Goal: Share content: Share content

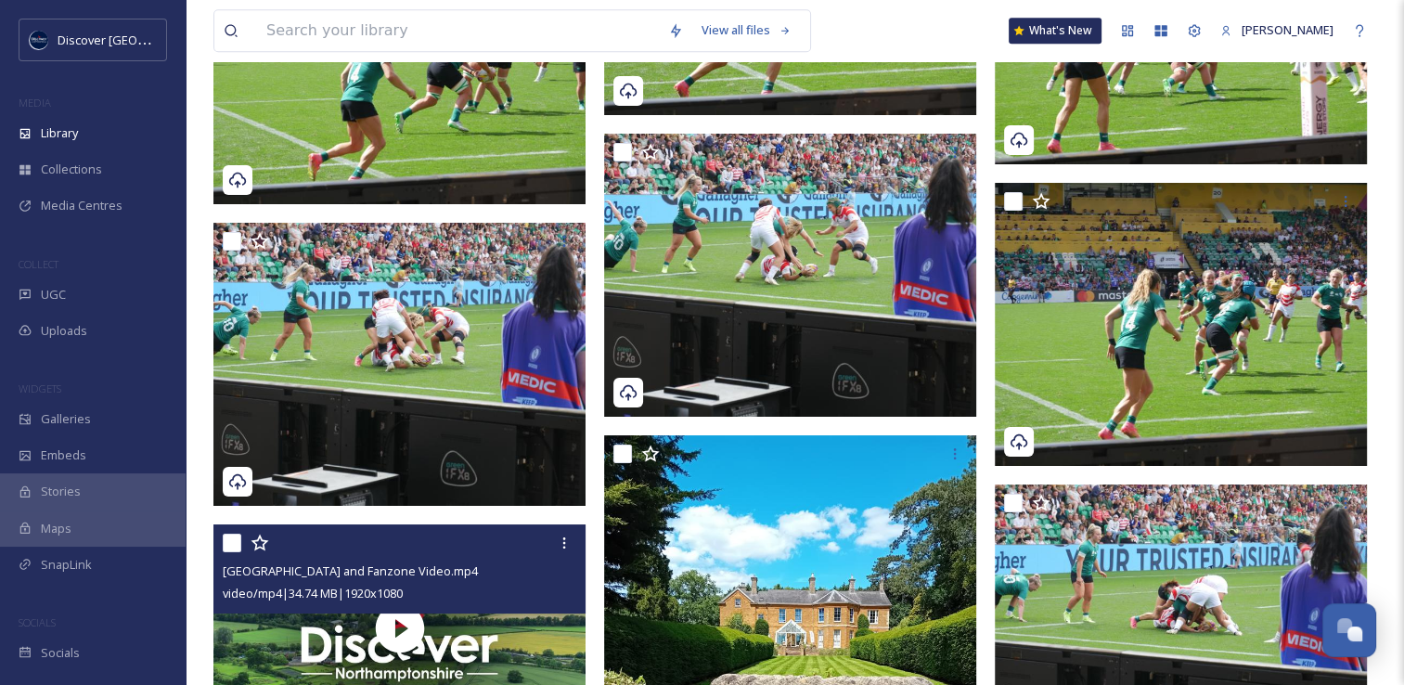
scroll to position [4806, 0]
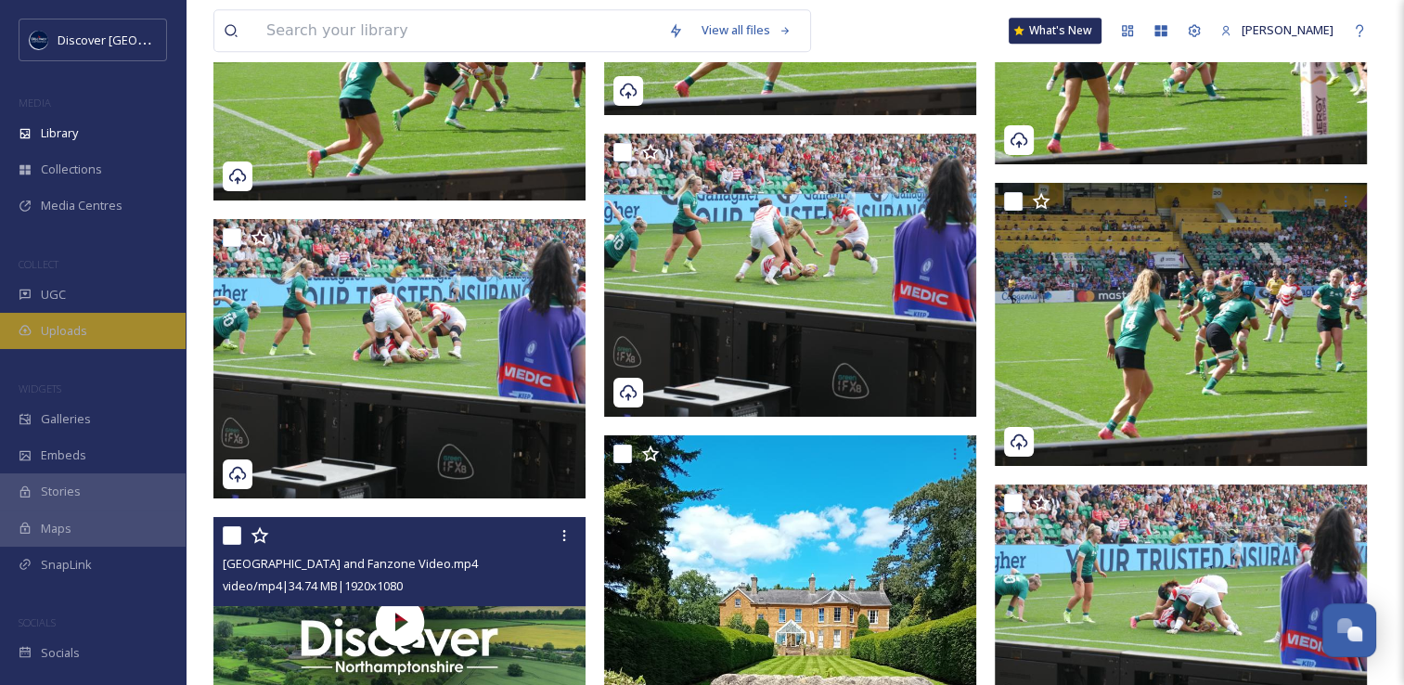
click at [115, 319] on div "Uploads" at bounding box center [93, 331] width 186 height 36
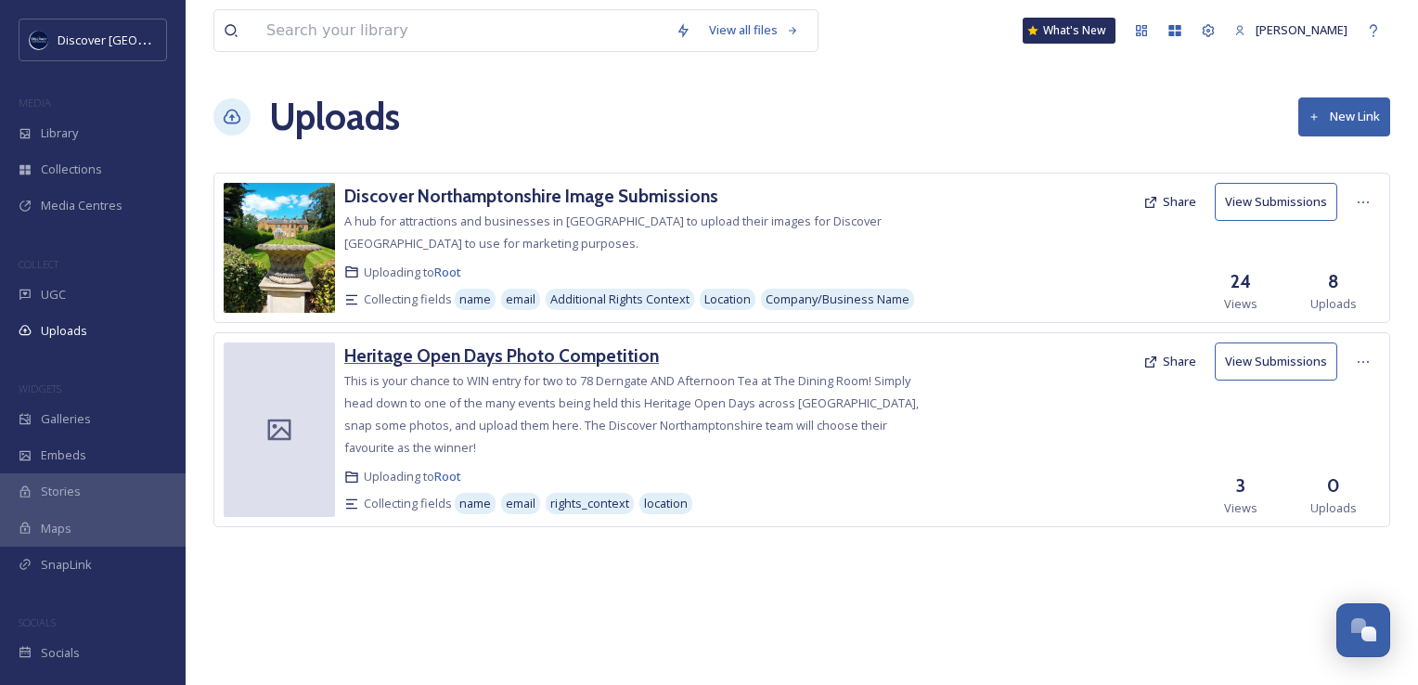
click at [457, 349] on h3 "Heritage Open Days Photo Competition" at bounding box center [501, 355] width 314 height 22
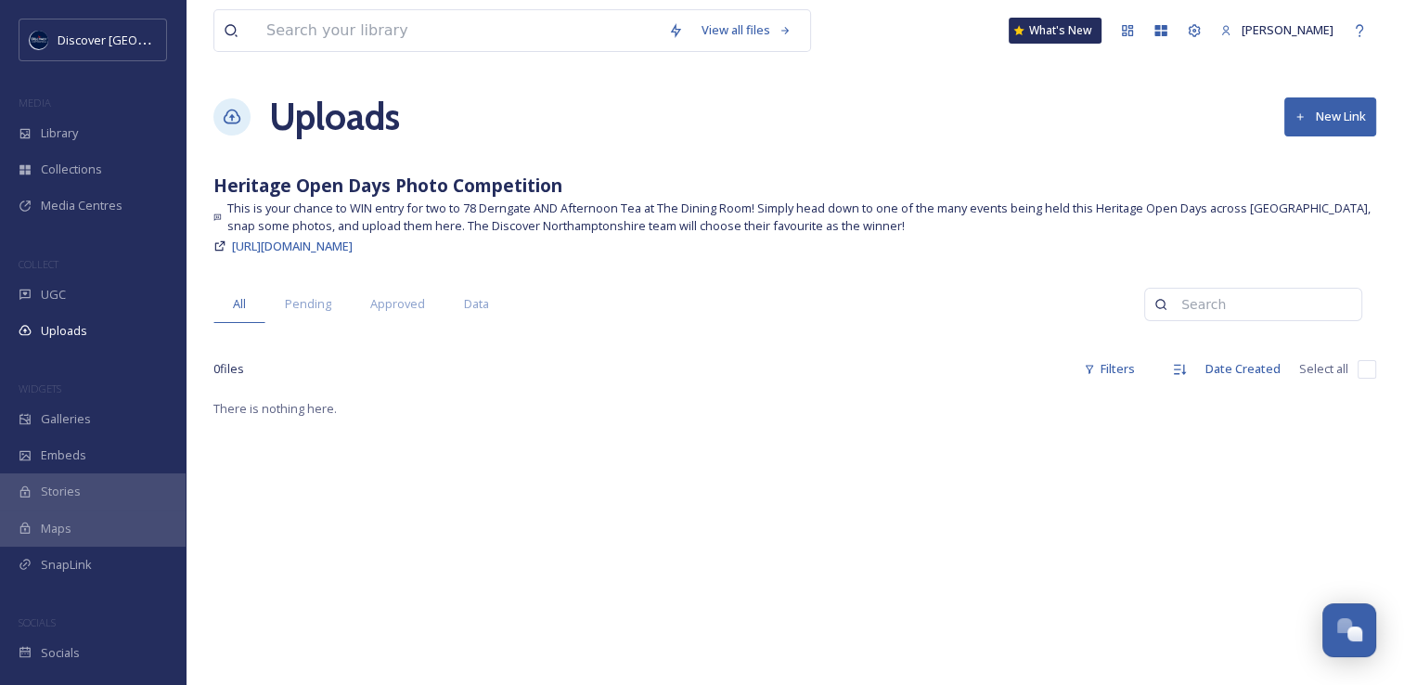
scroll to position [30, 0]
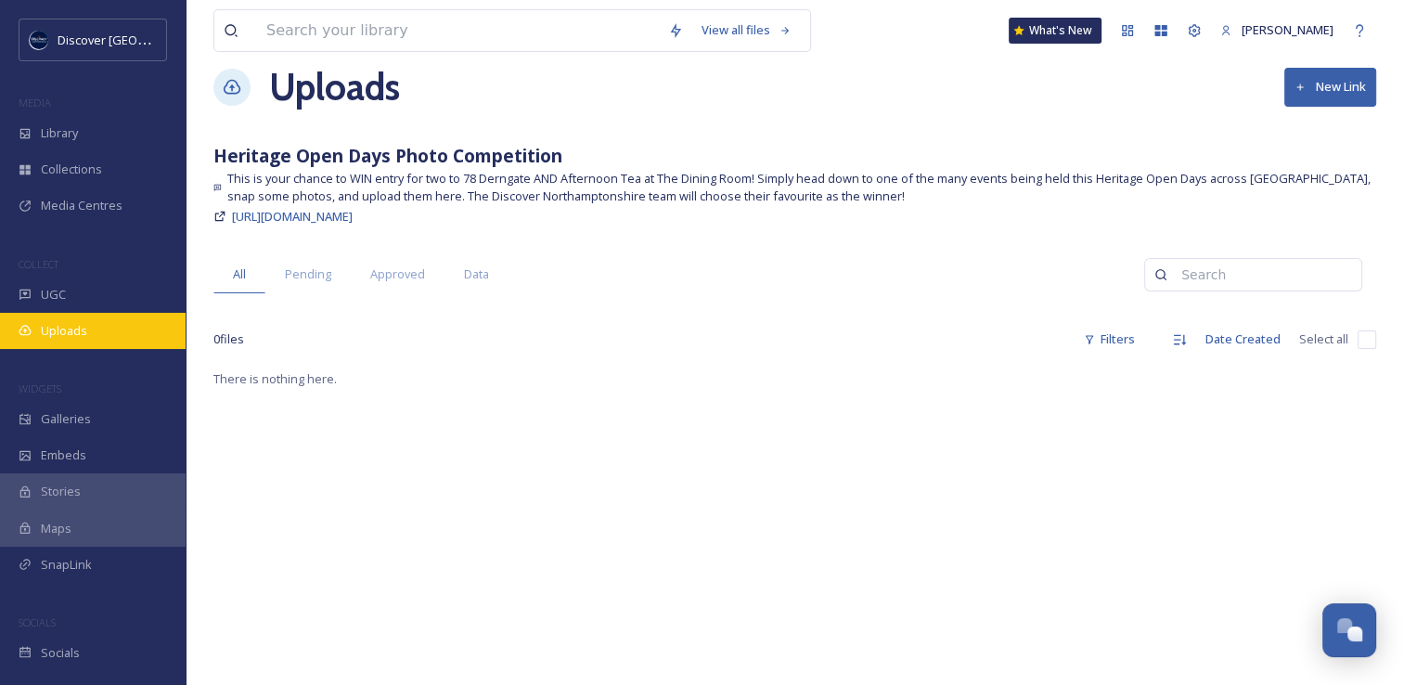
click at [67, 339] on span "Uploads" at bounding box center [64, 331] width 46 height 18
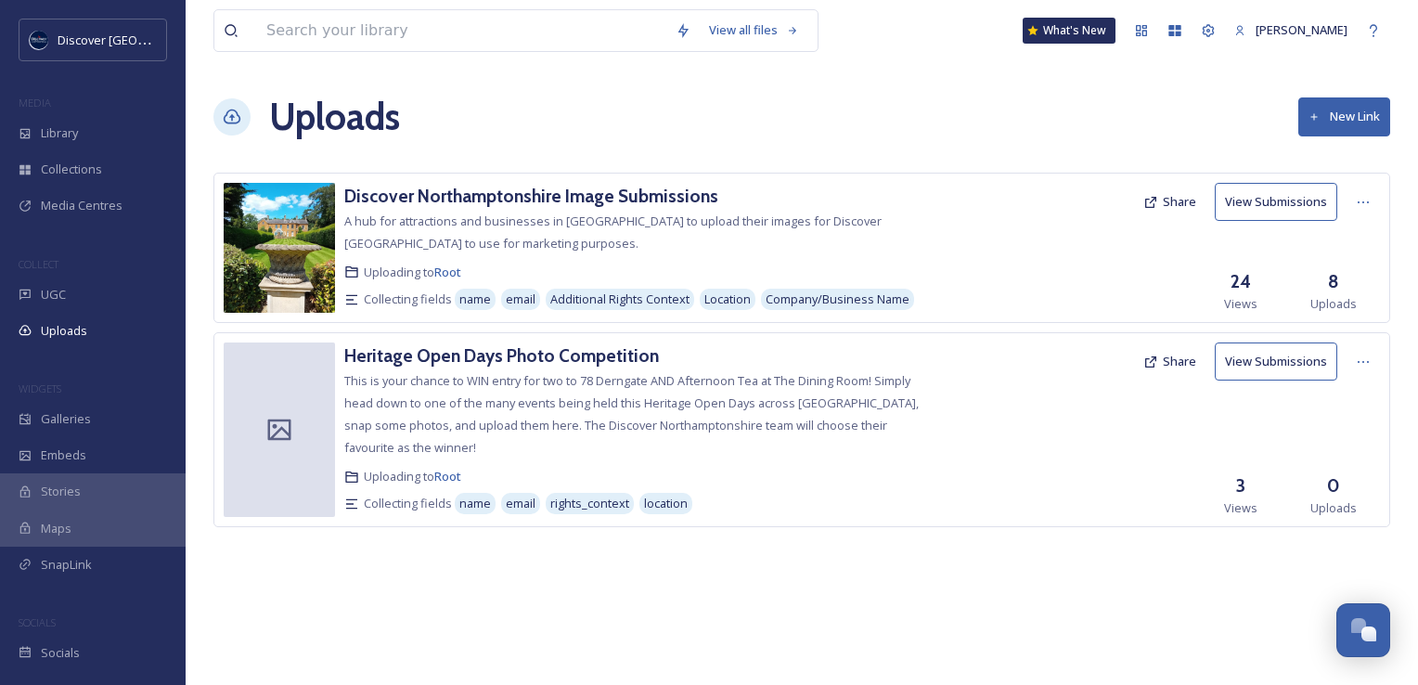
click at [1387, 132] on button "New Link" at bounding box center [1344, 116] width 92 height 38
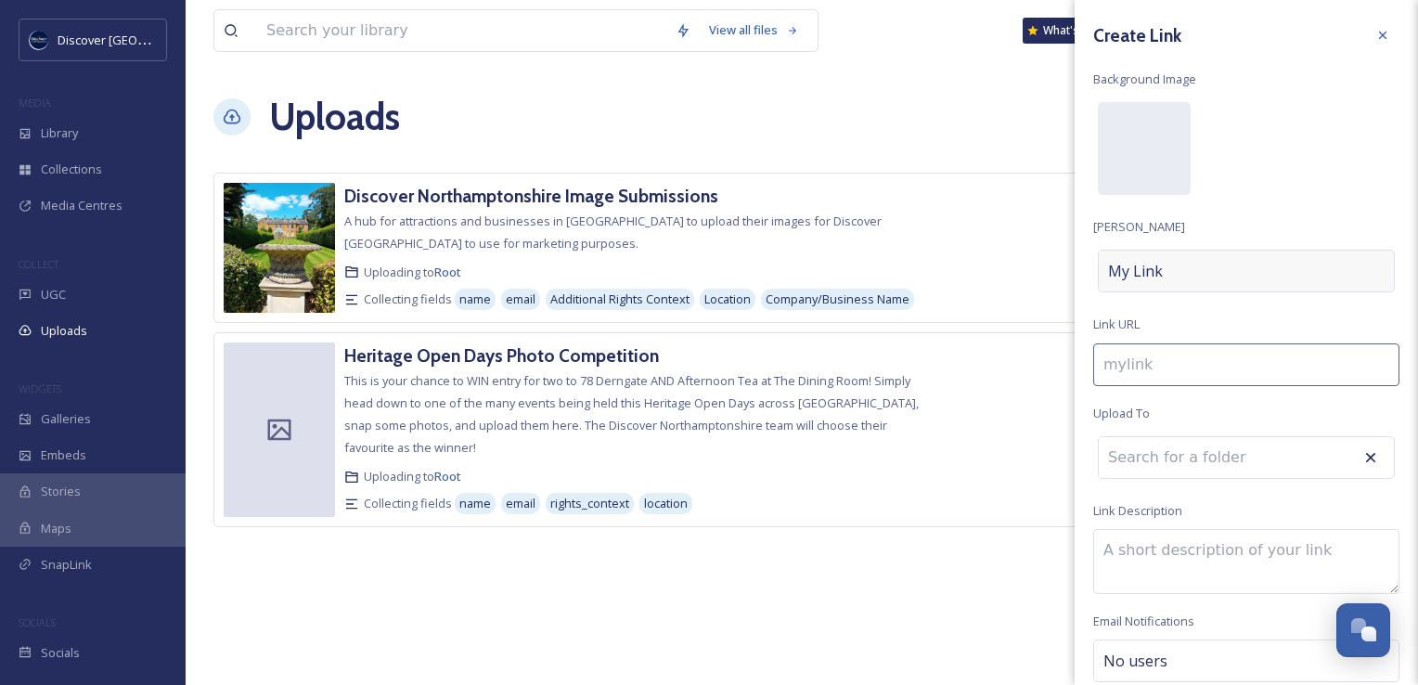
click at [1164, 259] on div "My Link" at bounding box center [1245, 271] width 297 height 43
type input "n"
type input "N"
type input "no"
type input "No"
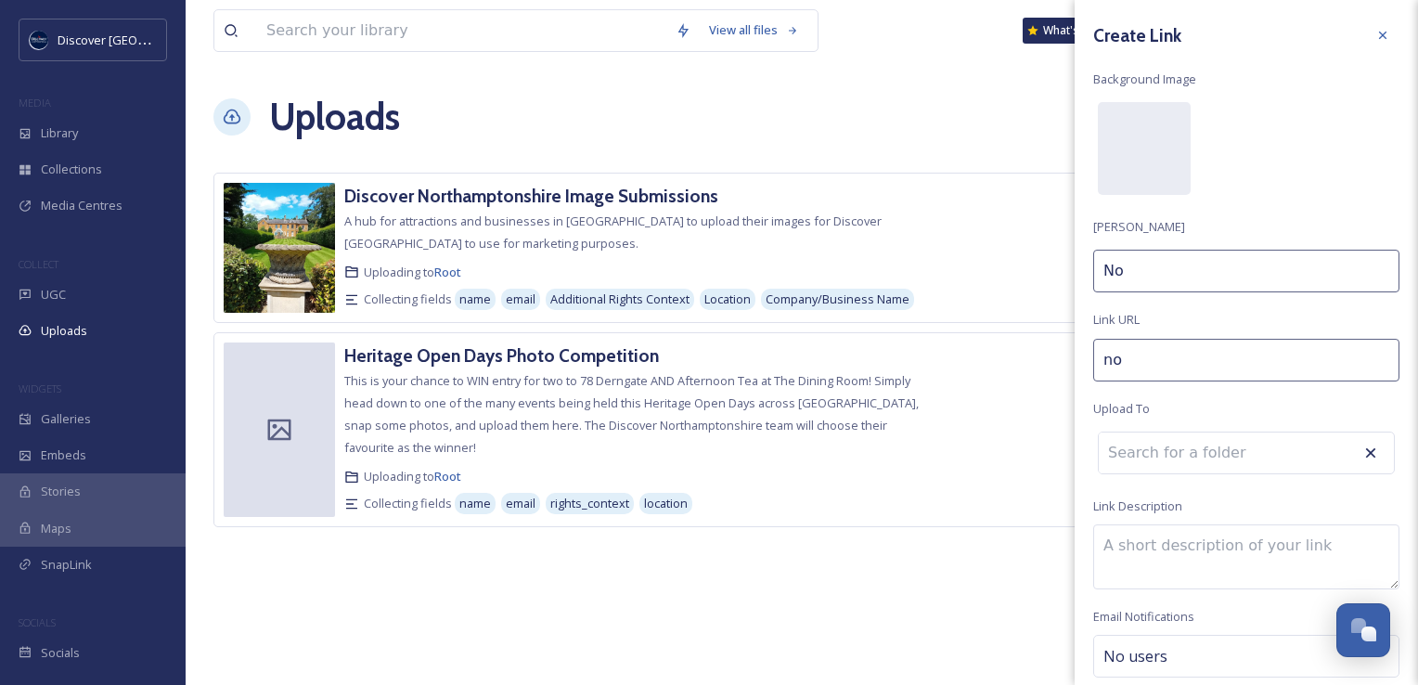
type input "nor"
type input "Nor"
type input "nort"
type input "North"
type input "northa"
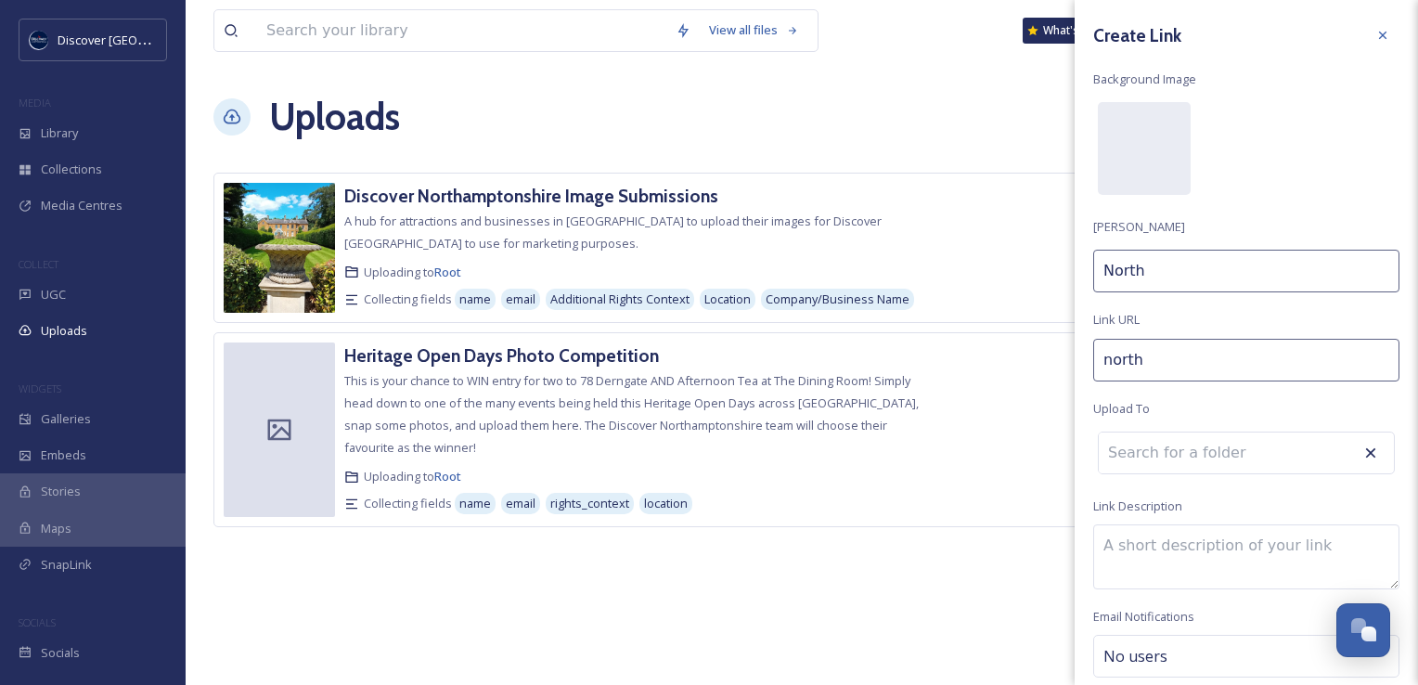
type input "Northa"
type input "northam"
type input "Northam"
type input "northamp"
type input "Northamp"
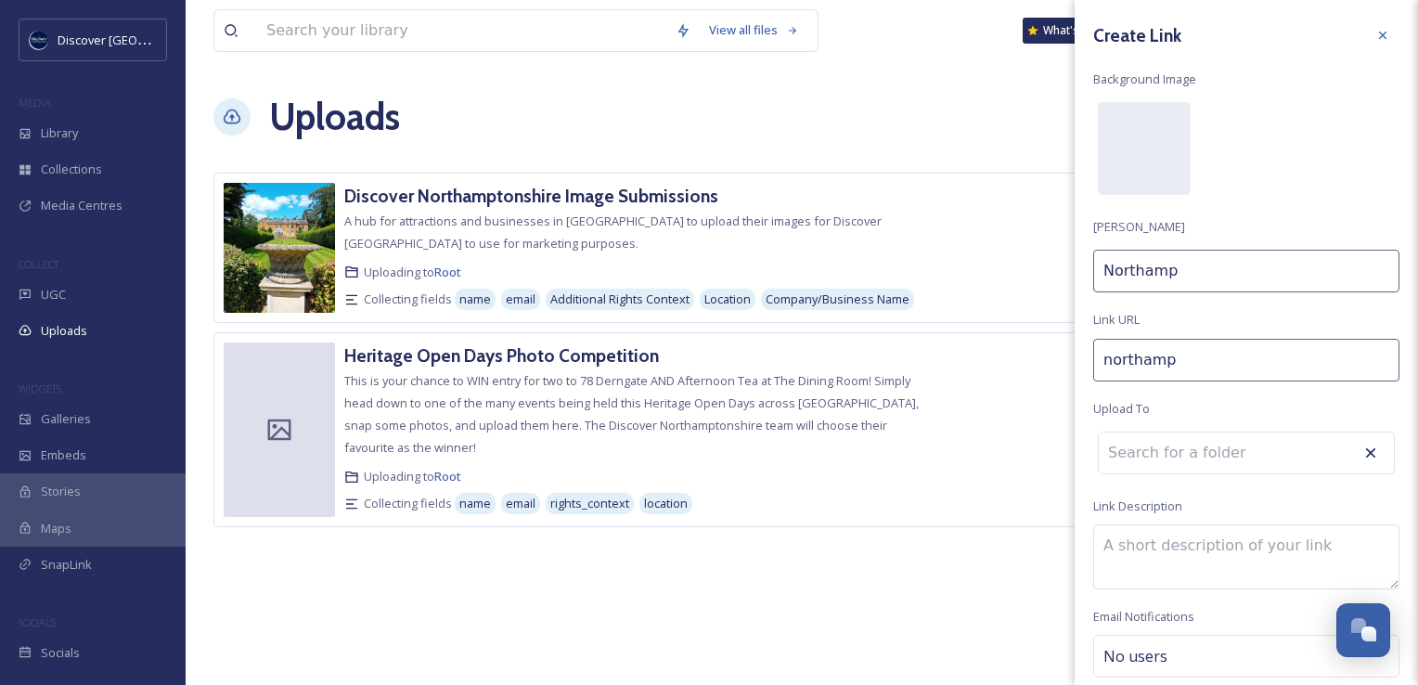
type input "northampt"
type input "Northampt"
type input "northampto"
type input "Northampto"
type input "[GEOGRAPHIC_DATA]"
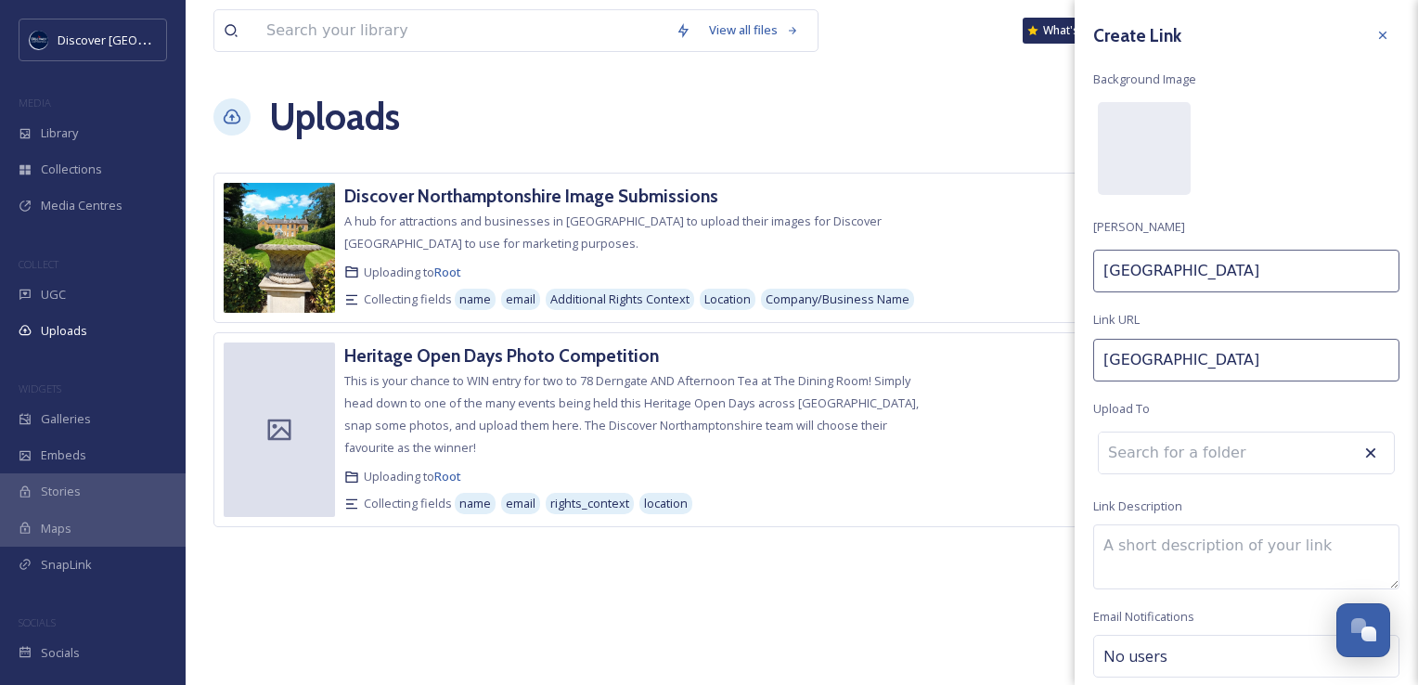
type input "Northamptons"
type input "northamptonsh"
type input "Northamptonsh"
type input "northamptonshi"
type input "Northamptonshi"
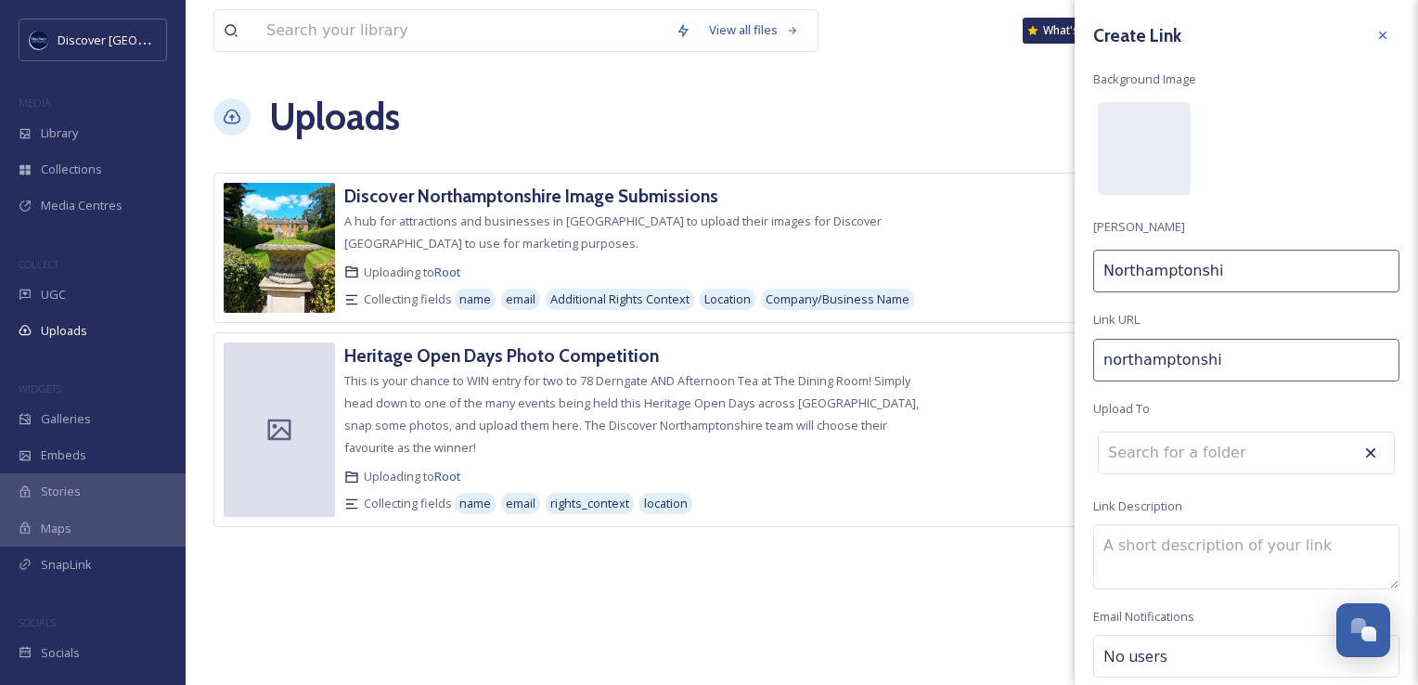
type input "northamptonshir"
type input "Northamptonshir"
type input "[GEOGRAPHIC_DATA]"
click at [1184, 269] on span "[GEOGRAPHIC_DATA]" at bounding box center [1182, 271] width 149 height 22
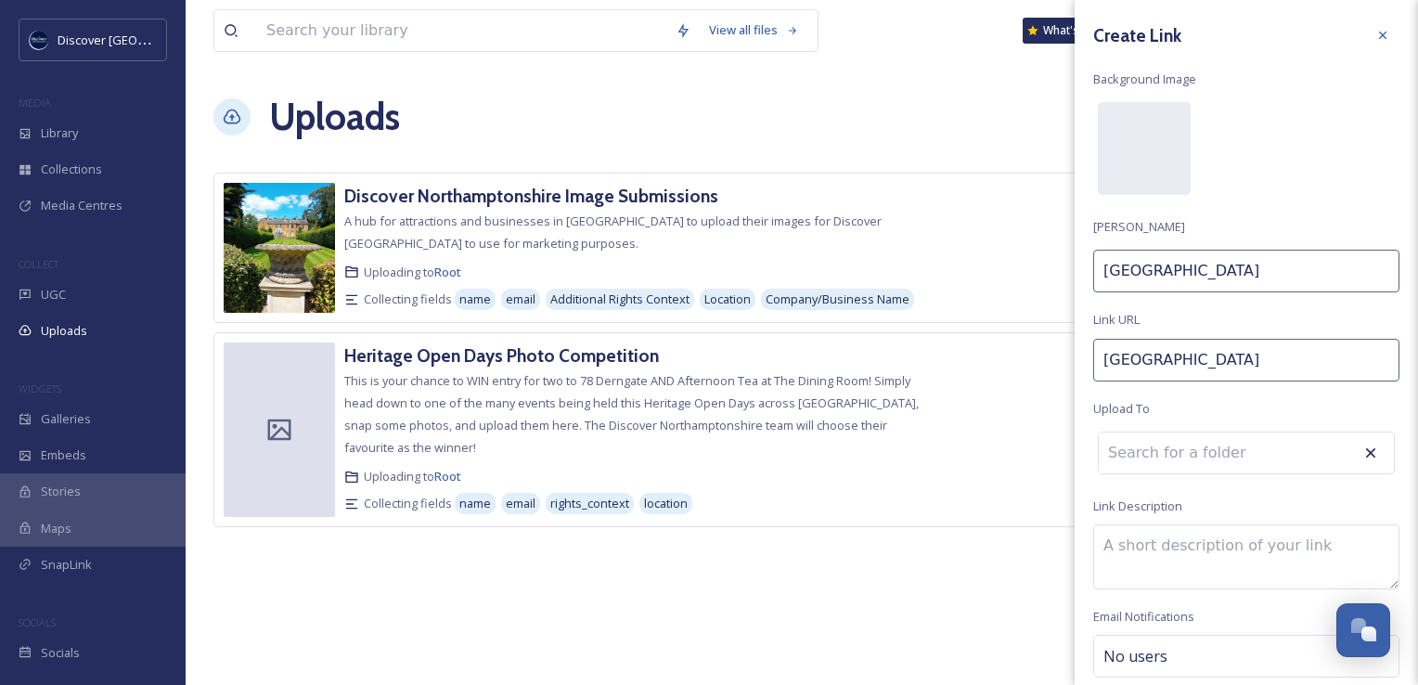
click at [1184, 269] on input "[GEOGRAPHIC_DATA]" at bounding box center [1246, 271] width 306 height 43
type input "#"
type input "m"
type input "#M"
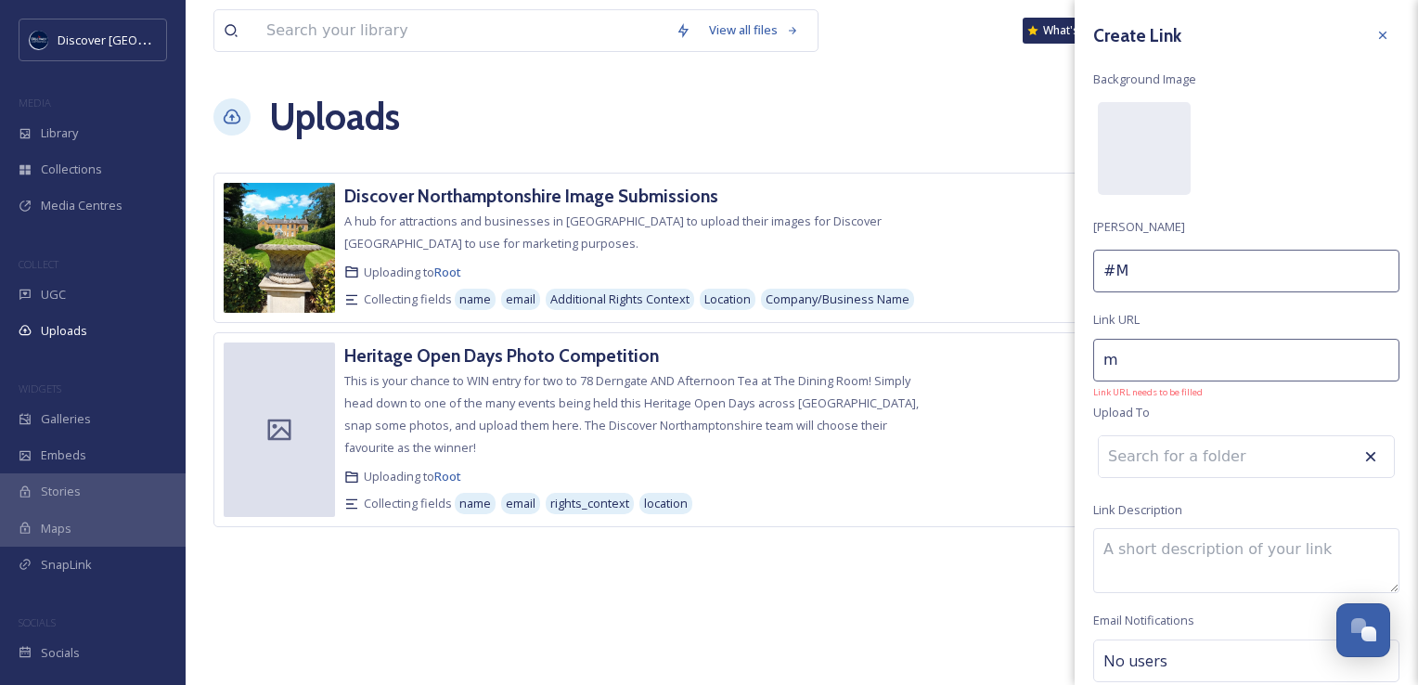
type input "my"
type input "#My"
type input "myn"
type input "#MyN"
type input "myno"
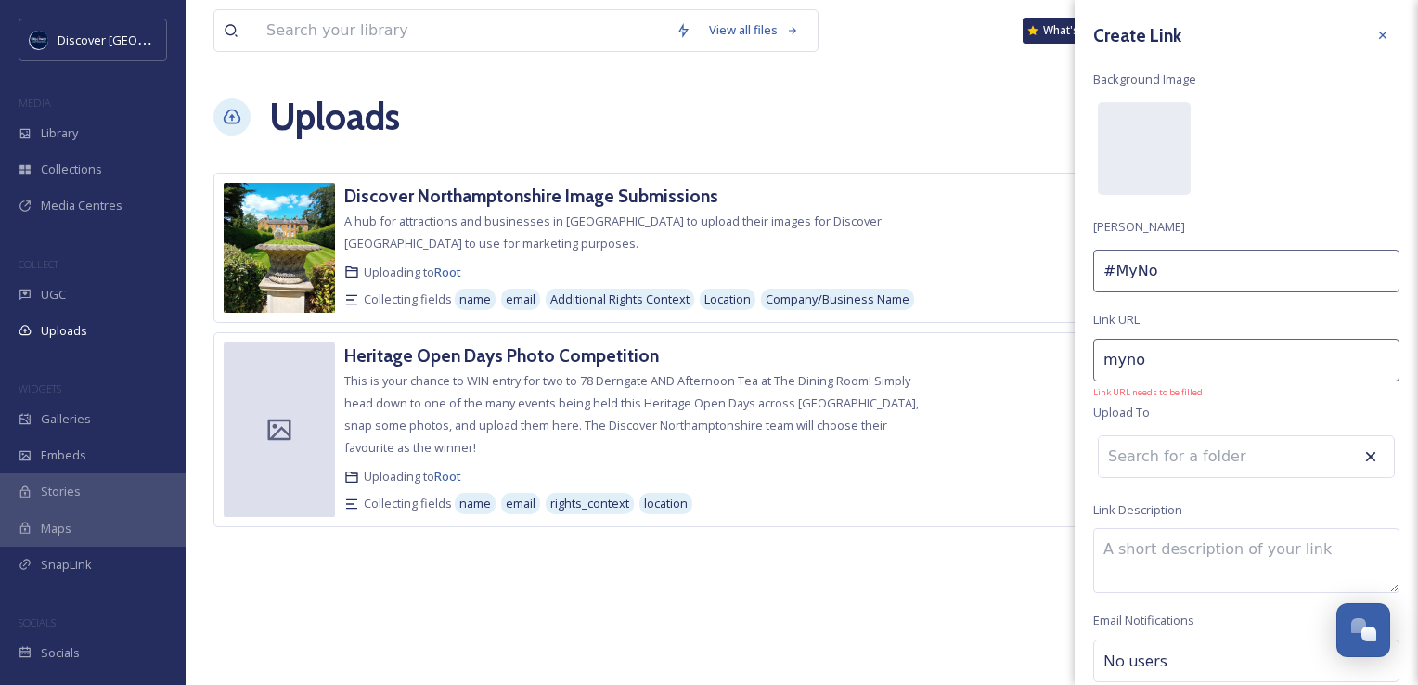
type input "#[PERSON_NAME]"
type input "mynort"
type input "#MyNort"
type input "mynorth"
type input "#MyNorth"
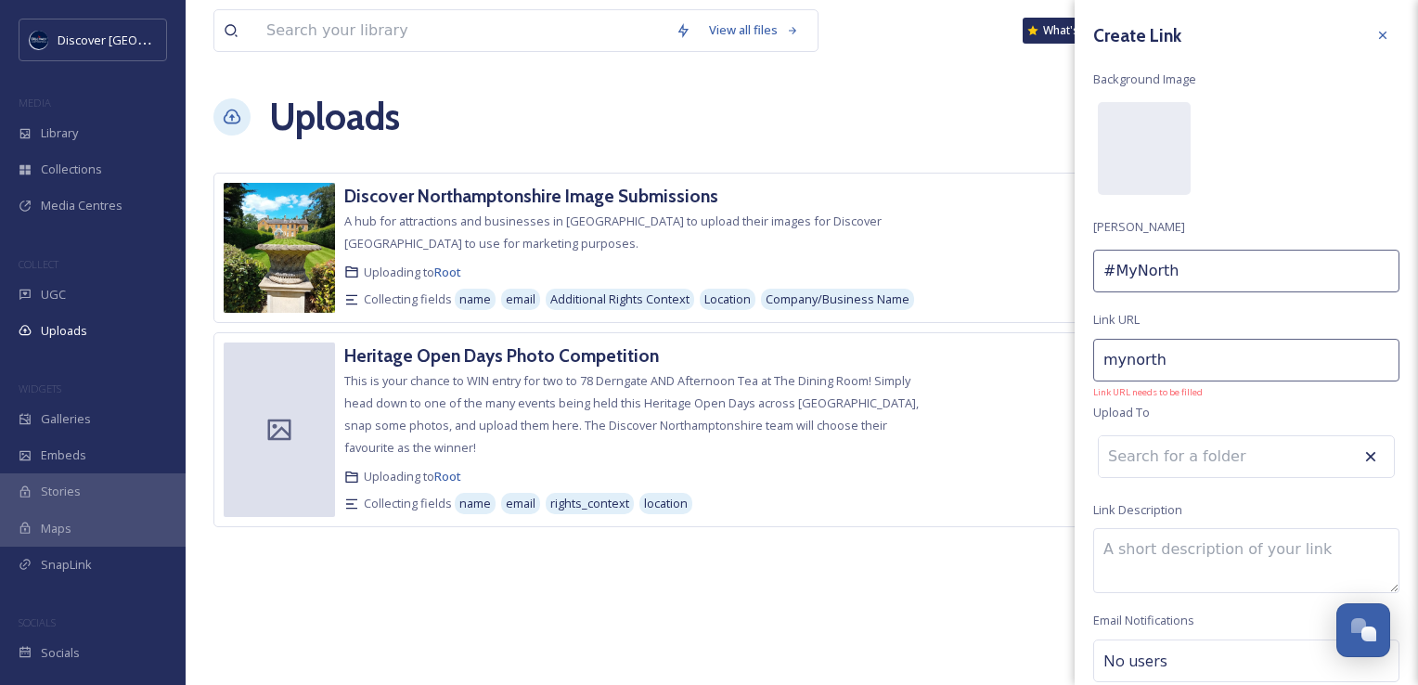
type input "mynortha"
type input "#MyNortha"
type input "mynorthan"
type input "#MyNorthan"
type input "mynorthant"
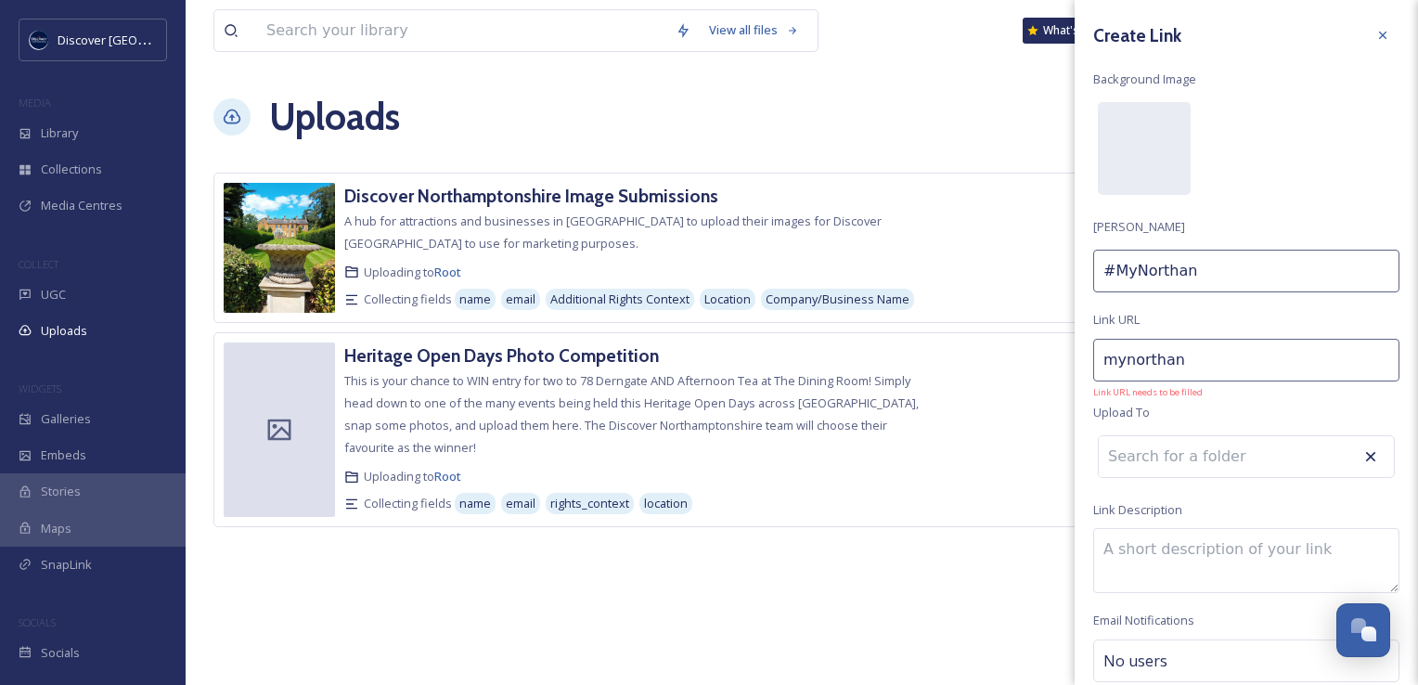
type input "#MyNorthant"
type input "mynorthants"
type input "#MyNorthants"
type input "mynorthantsm"
type input "#MyNorthantsM"
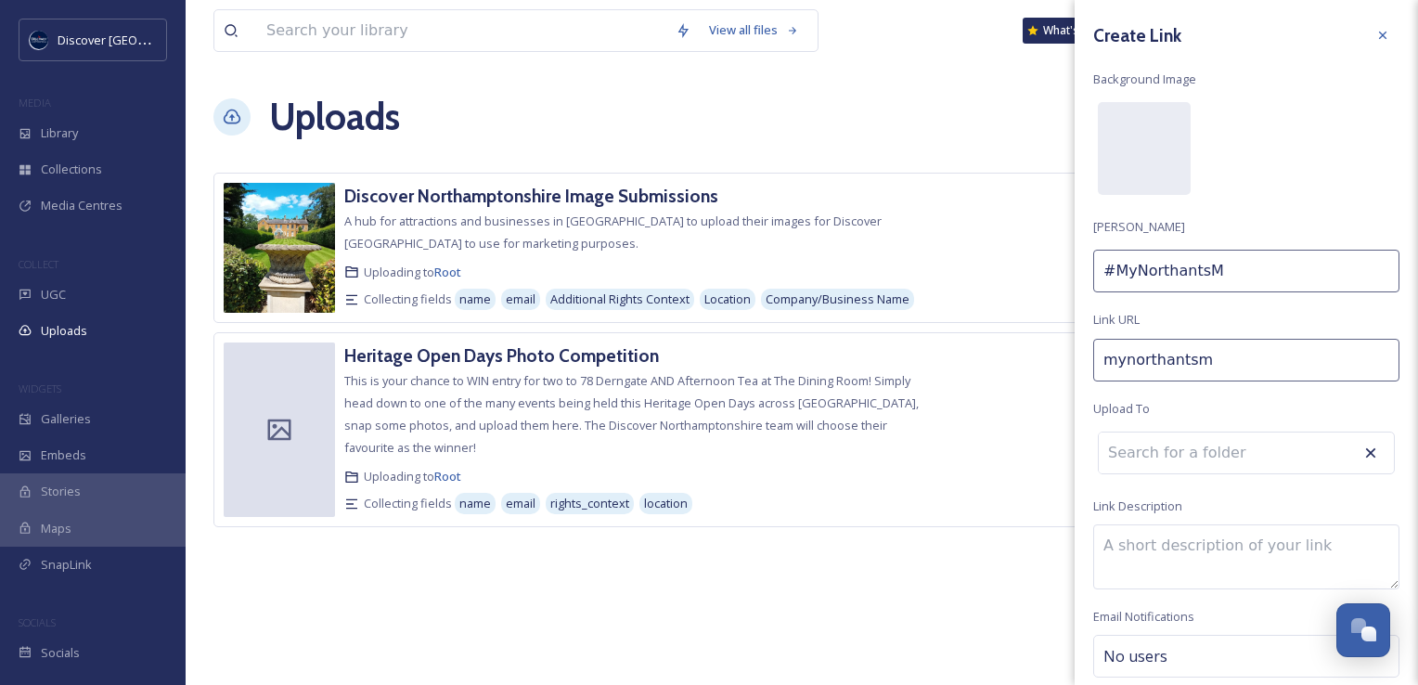
type input "mynorthantsmo"
type input "#MyNorthantsMo"
type input "mynorthantsmom"
type input "#MyNorthantsMom"
type input "mynorthantsmome"
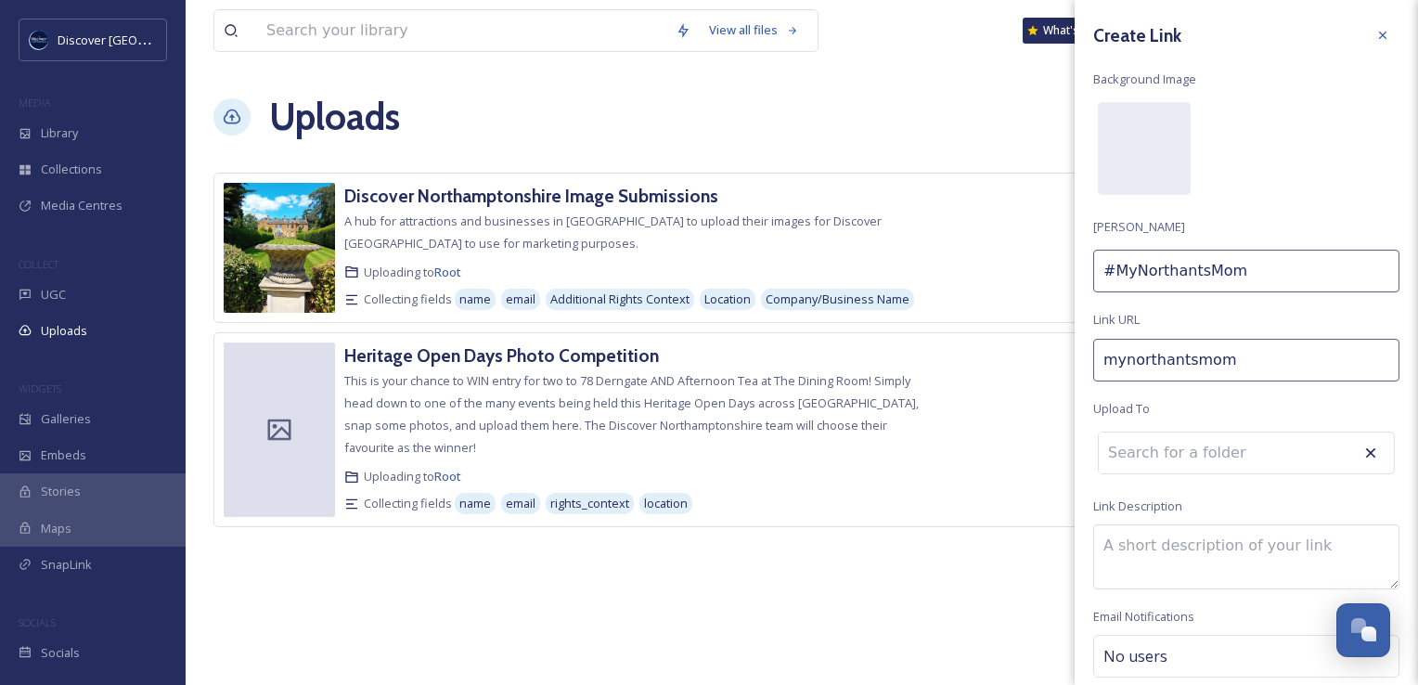
type input "#MyNorthantsMome"
type input "mynorthantsmomen"
type input "#MyNorthantsMomen"
type input "mynorthantsmoment"
type input "#MyNorthantsMoment"
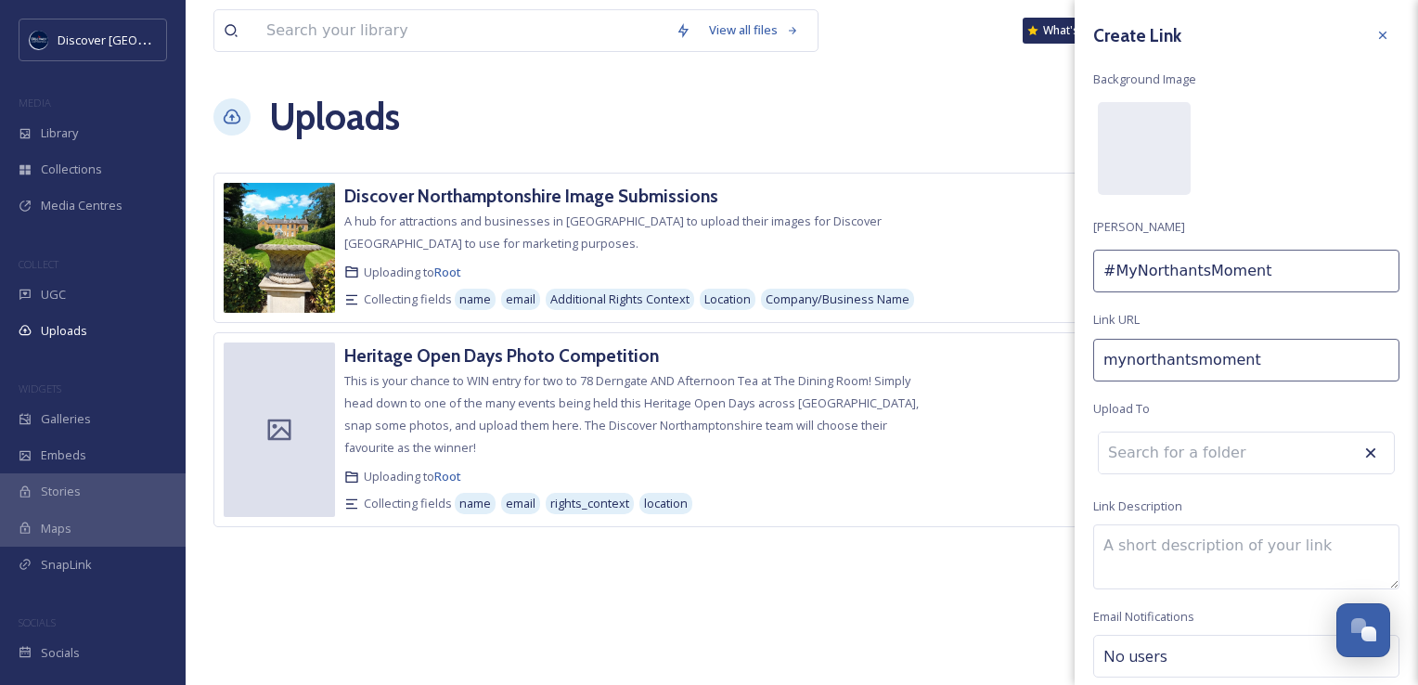
scroll to position [72, 0]
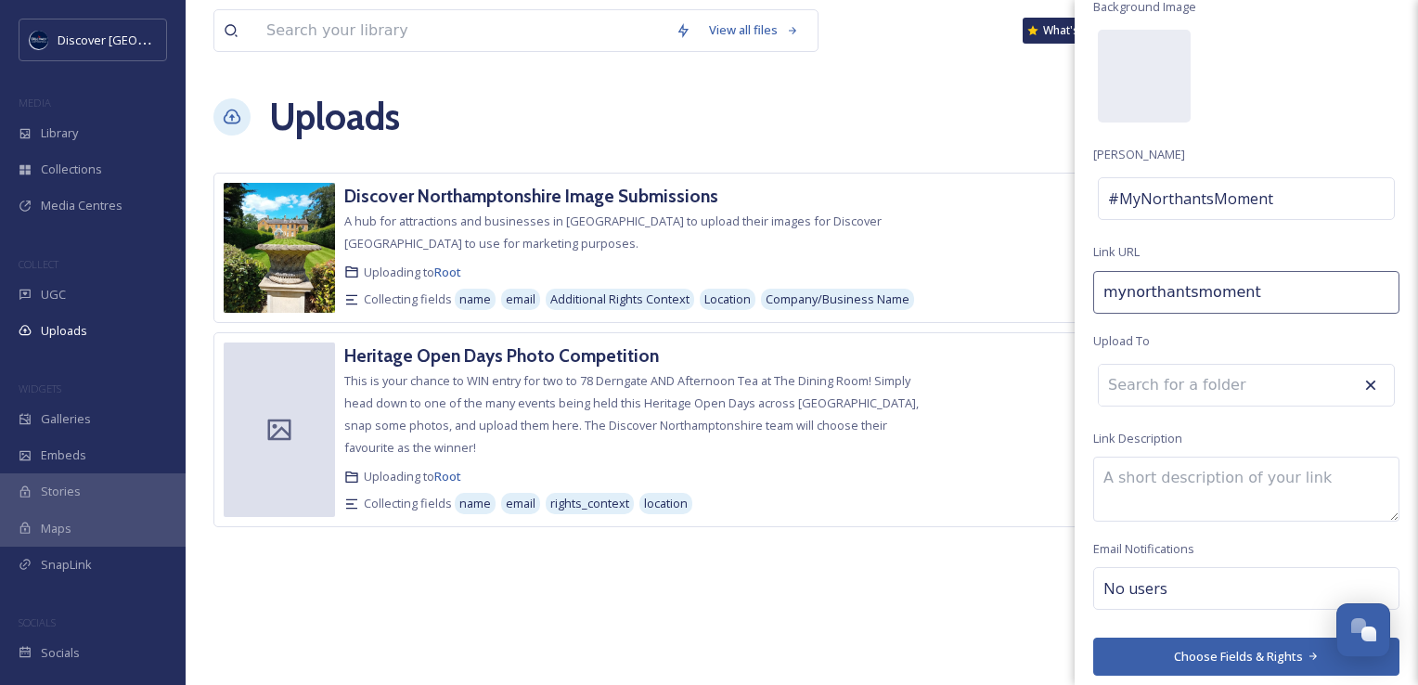
click at [1127, 475] on textarea at bounding box center [1246, 488] width 306 height 65
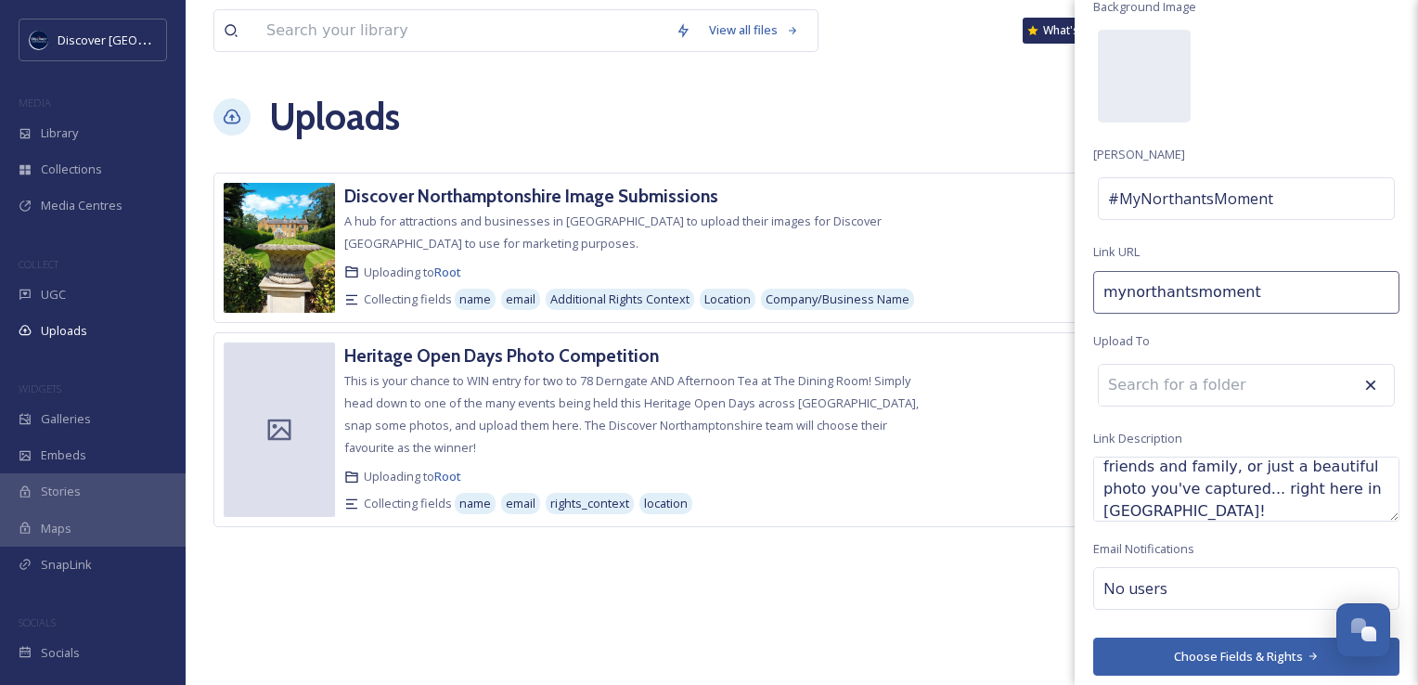
scroll to position [111, 0]
type textarea "To mark Northamptonshire Day, we'd love to see your favourite memories in the c…"
click at [1131, 578] on span "No users" at bounding box center [1135, 588] width 64 height 22
click at [1139, 591] on input at bounding box center [1196, 588] width 186 height 22
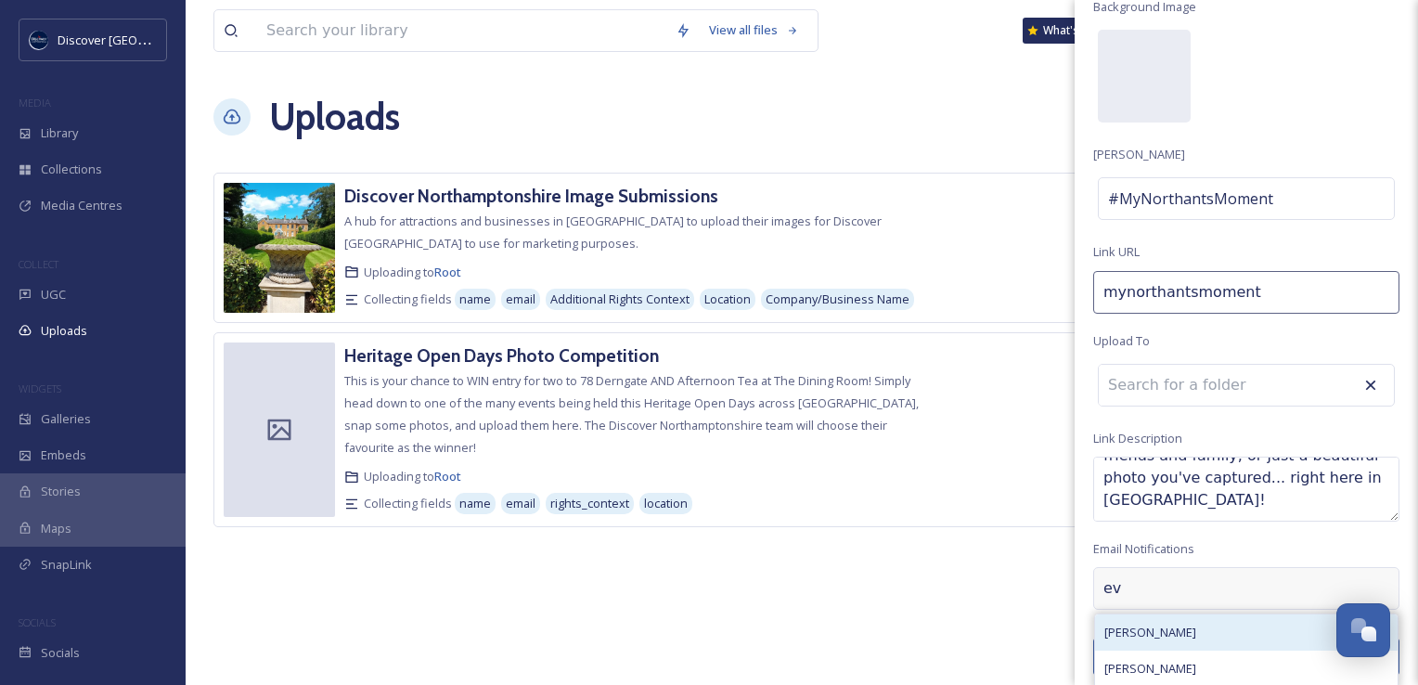
type input "ev"
click at [1139, 623] on span "[PERSON_NAME]" at bounding box center [1150, 632] width 92 height 18
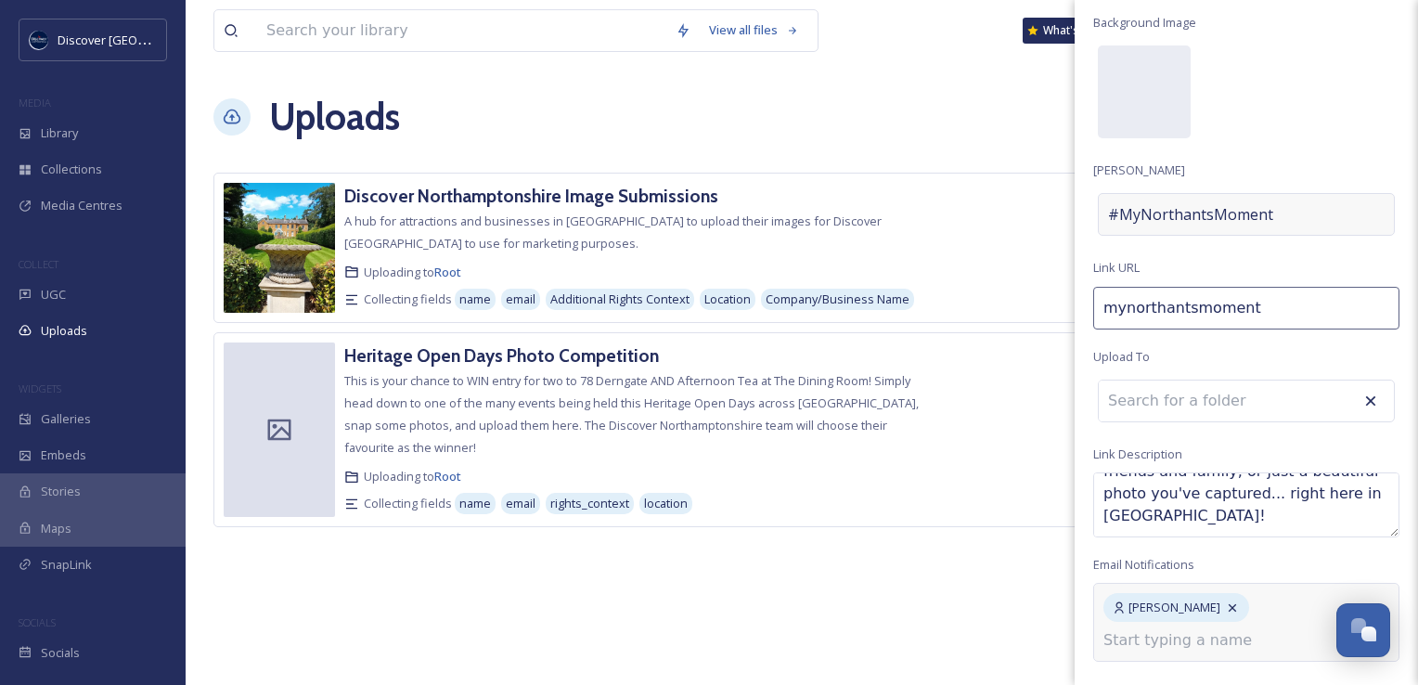
scroll to position [52, 0]
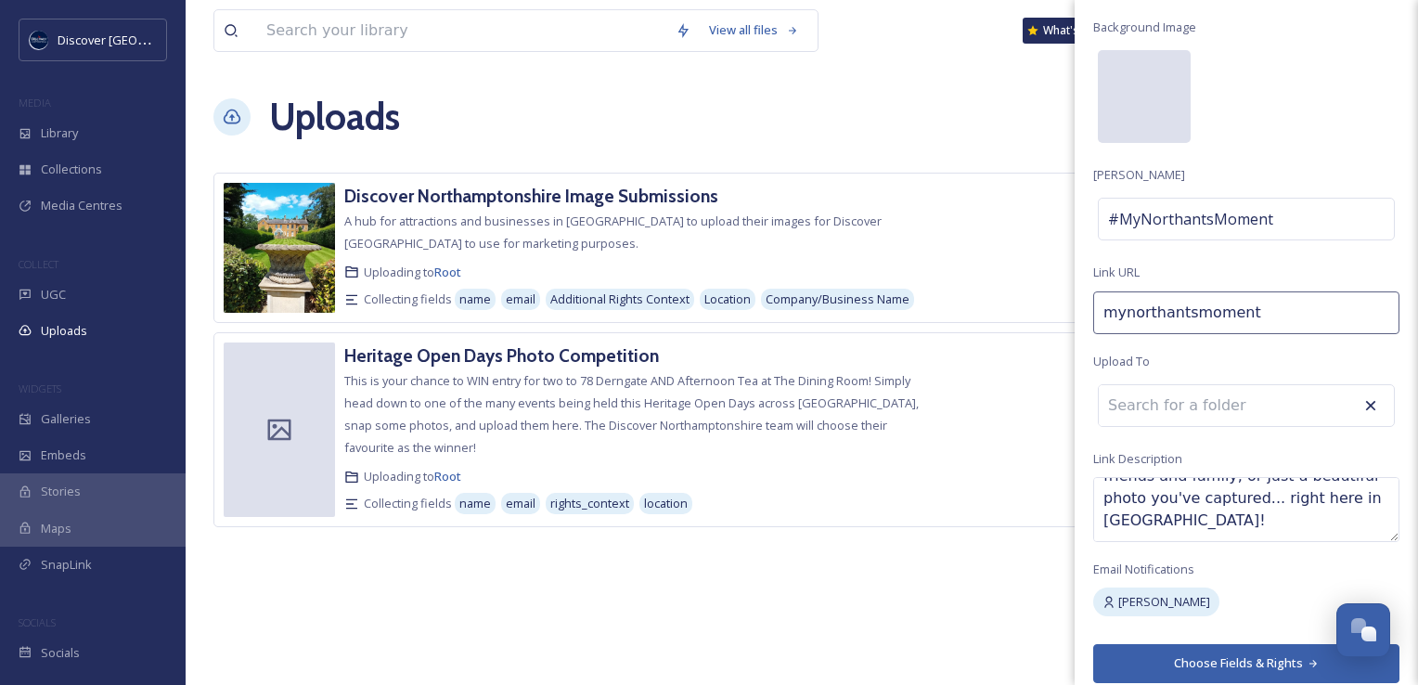
click at [1128, 103] on div at bounding box center [1143, 96] width 93 height 93
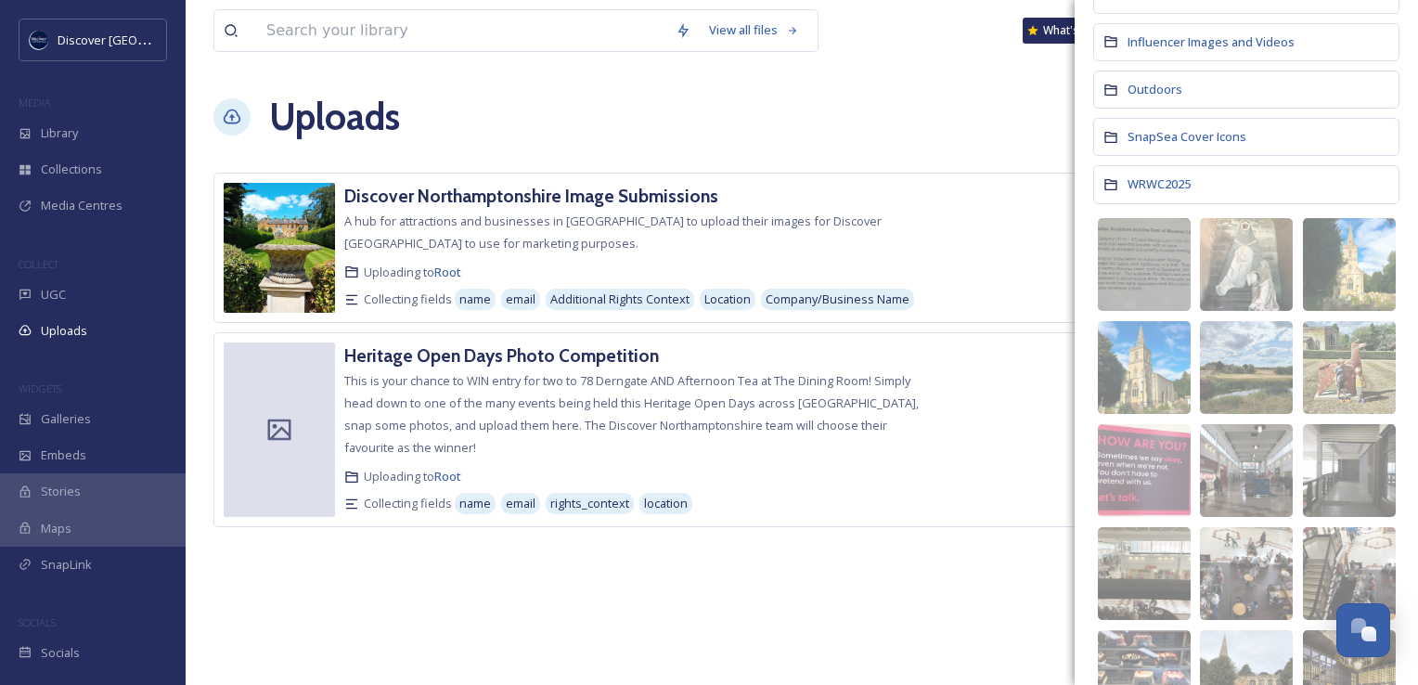
scroll to position [293, 0]
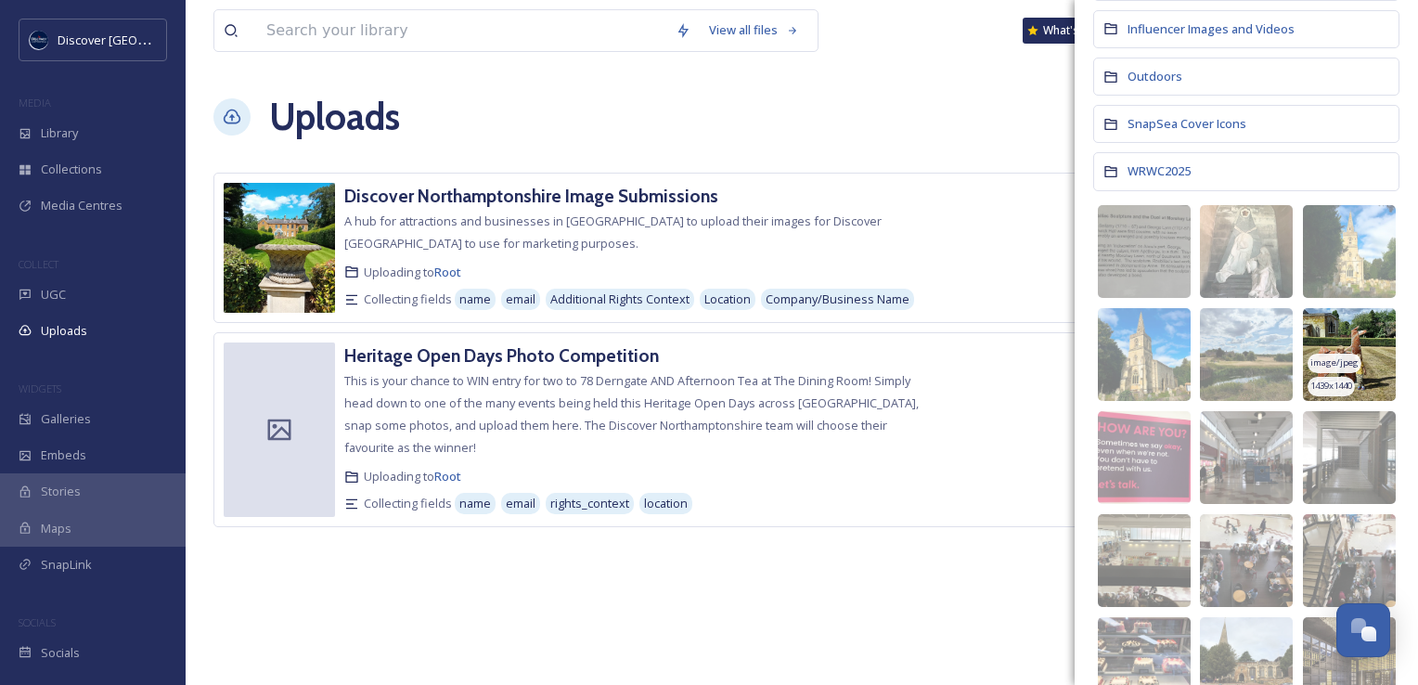
click at [1354, 339] on img at bounding box center [1348, 354] width 93 height 93
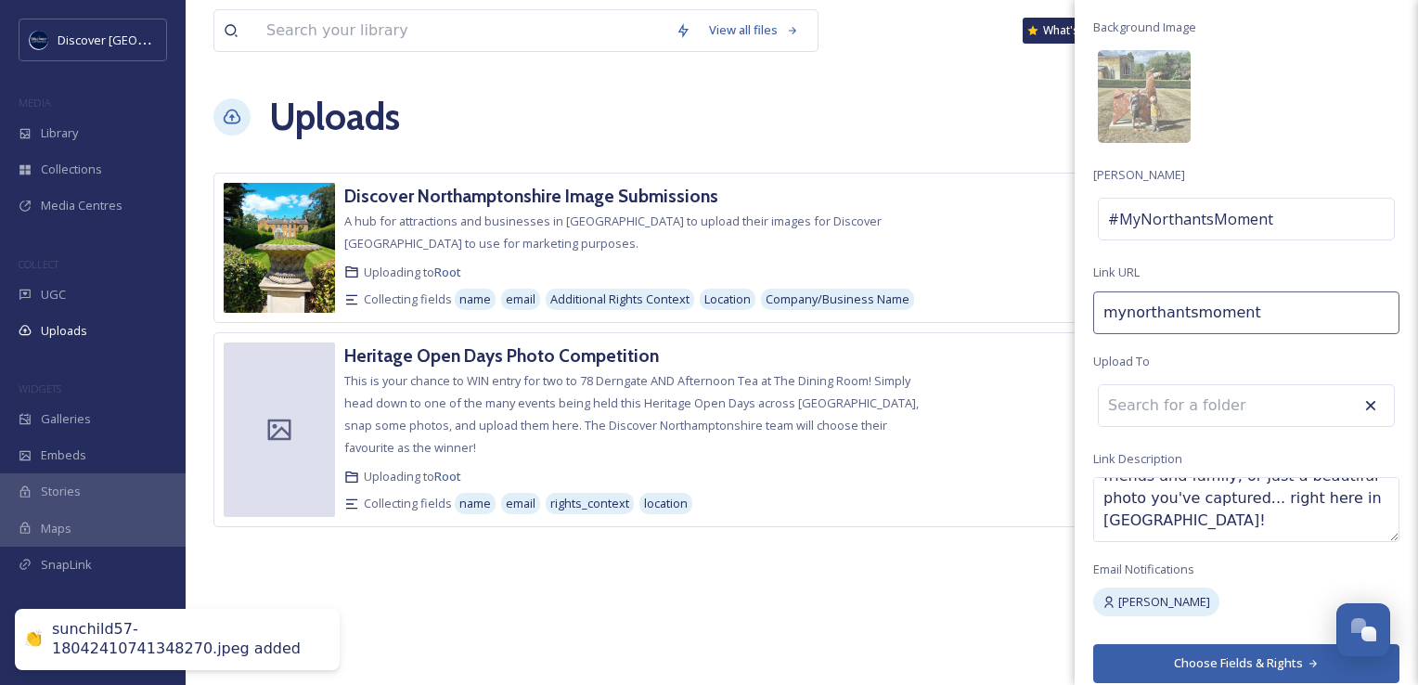
scroll to position [66, 0]
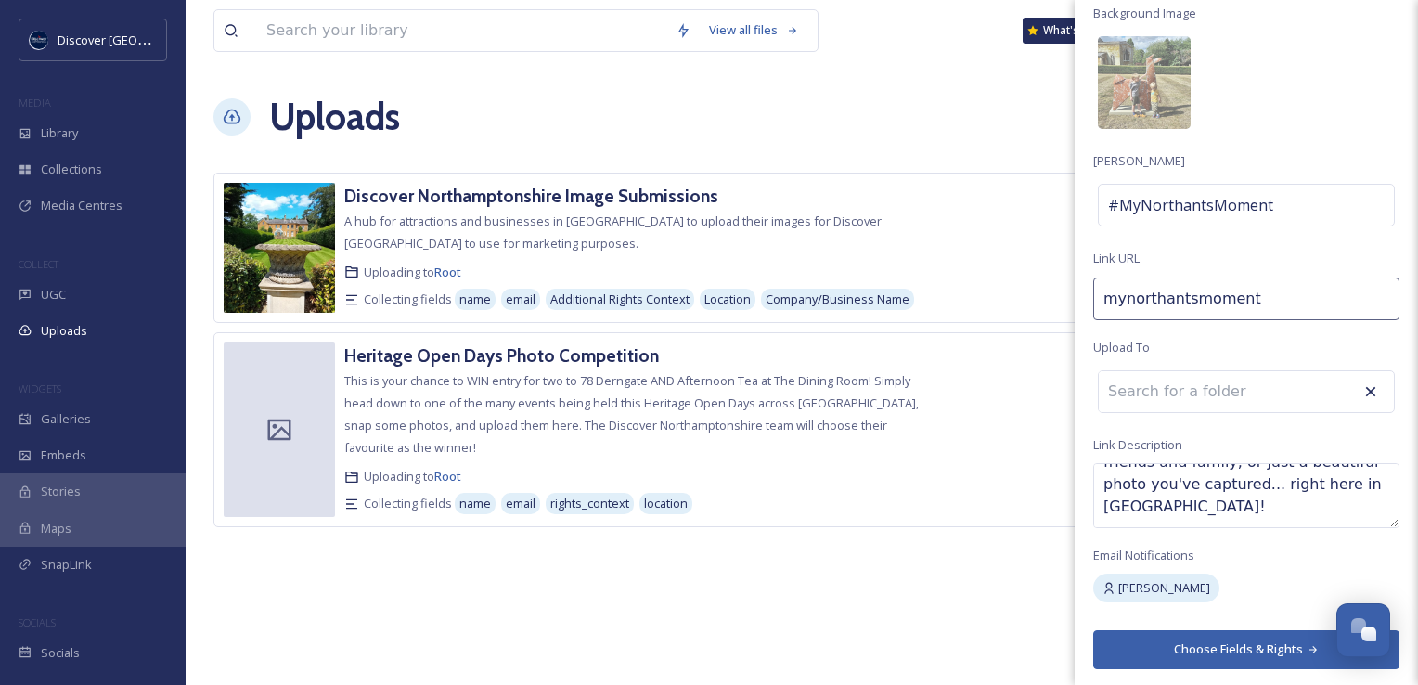
click at [1174, 651] on button "Choose Fields & Rights" at bounding box center [1246, 649] width 306 height 38
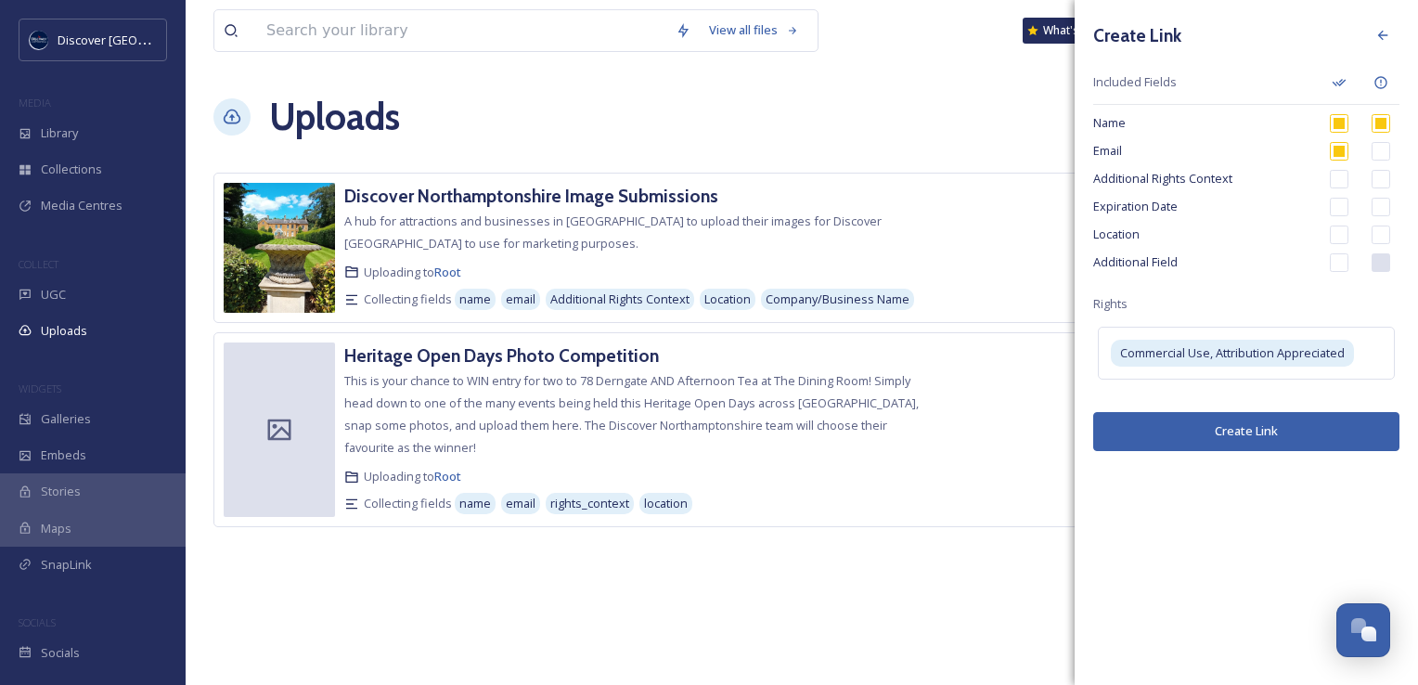
click at [1344, 154] on input "checkbox" at bounding box center [1338, 151] width 19 height 19
click at [1338, 156] on input "checkbox" at bounding box center [1338, 151] width 19 height 19
checkbox input "true"
click at [1382, 150] on input "checkbox" at bounding box center [1380, 151] width 19 height 19
checkbox input "true"
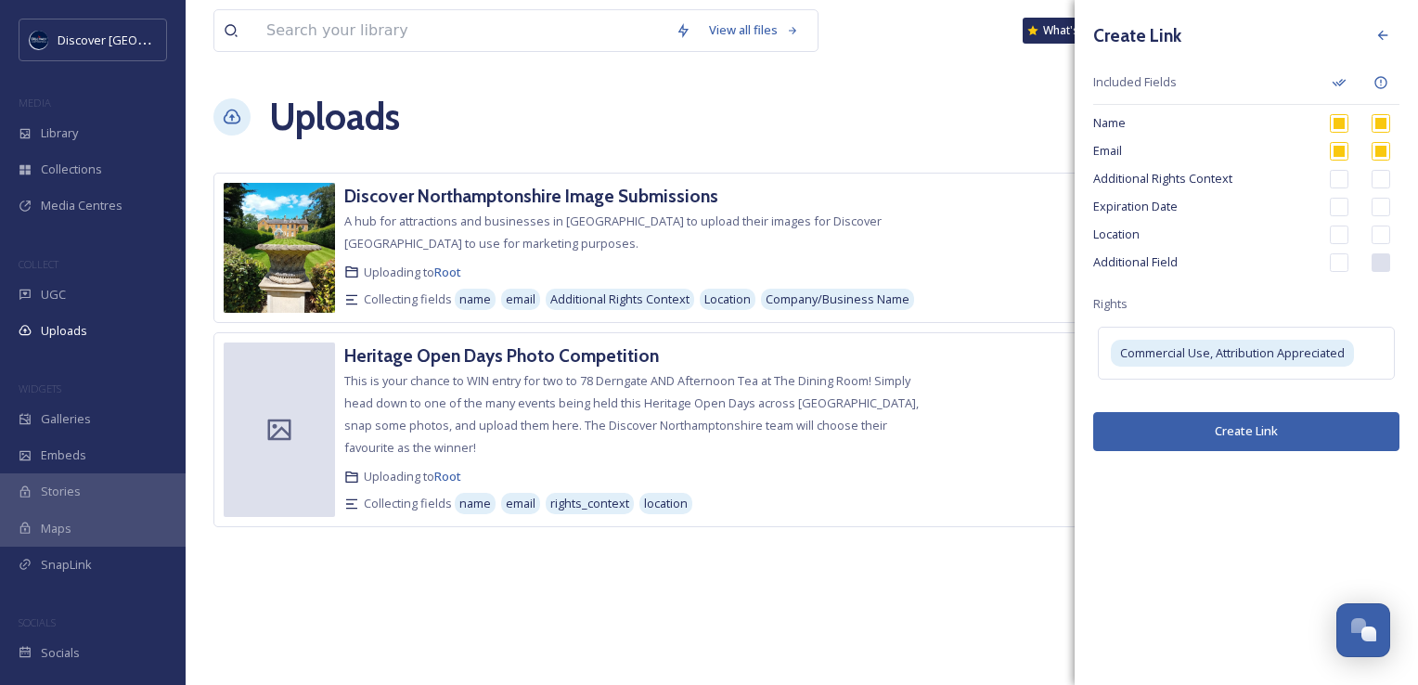
click at [1341, 148] on input "checkbox" at bounding box center [1338, 151] width 19 height 19
checkbox input "true"
click at [1384, 151] on input "checkbox" at bounding box center [1380, 151] width 19 height 19
checkbox input "false"
click at [1341, 186] on input "checkbox" at bounding box center [1338, 179] width 19 height 19
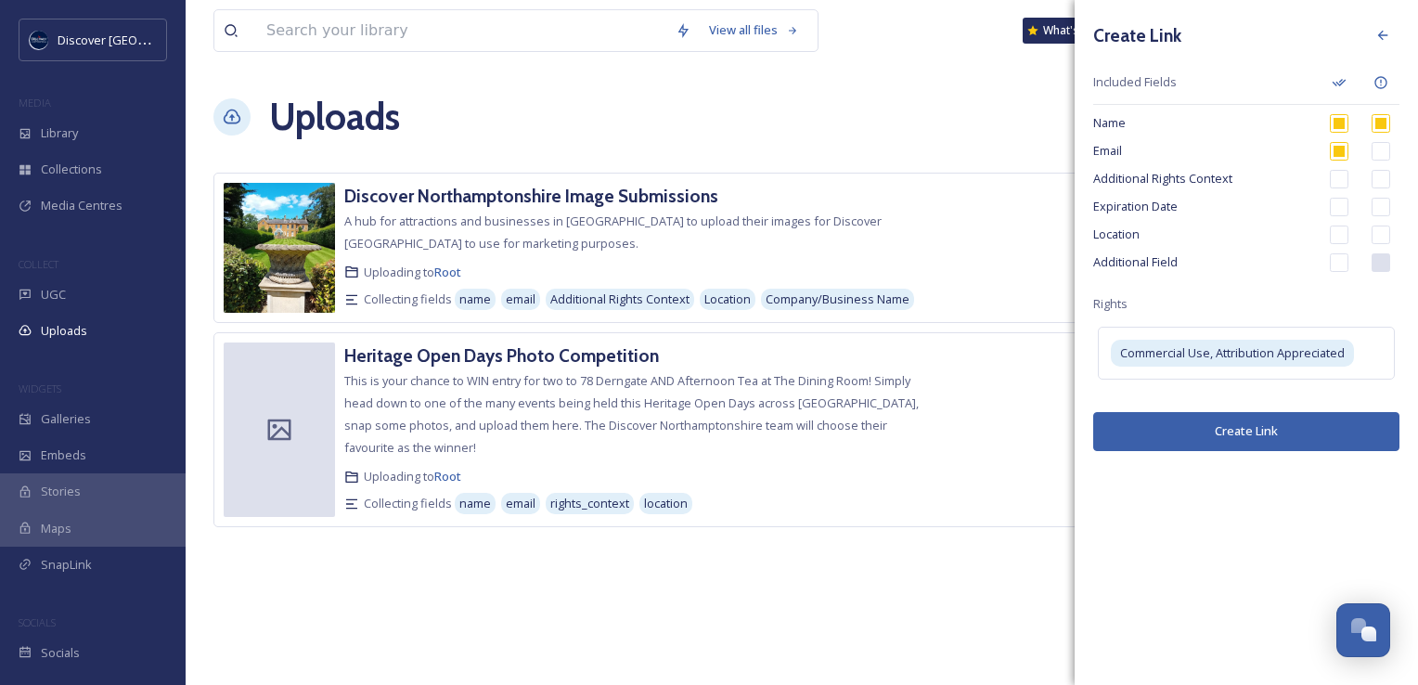
checkbox input "true"
click at [1343, 237] on input "checkbox" at bounding box center [1338, 234] width 19 height 19
checkbox input "true"
click at [1386, 240] on input "checkbox" at bounding box center [1380, 234] width 19 height 19
checkbox input "true"
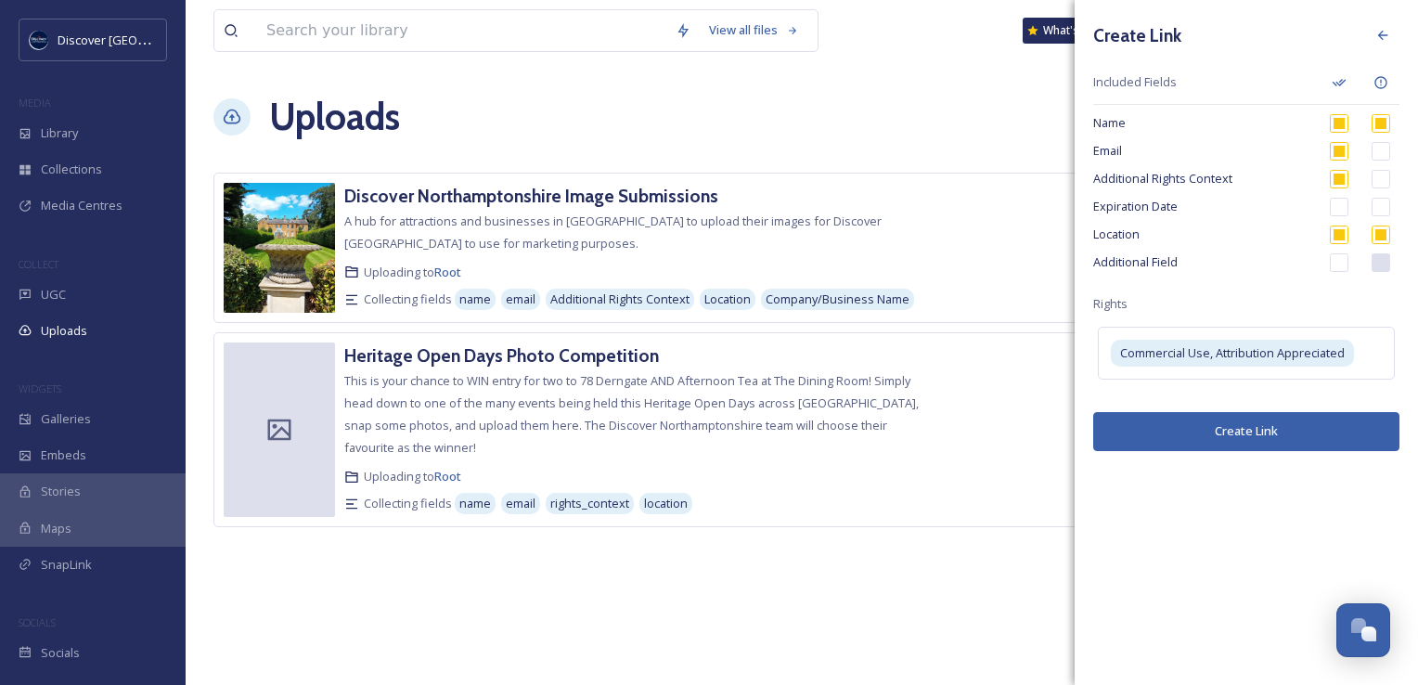
click at [1336, 265] on input "checkbox" at bounding box center [1338, 262] width 19 height 19
checkbox input "true"
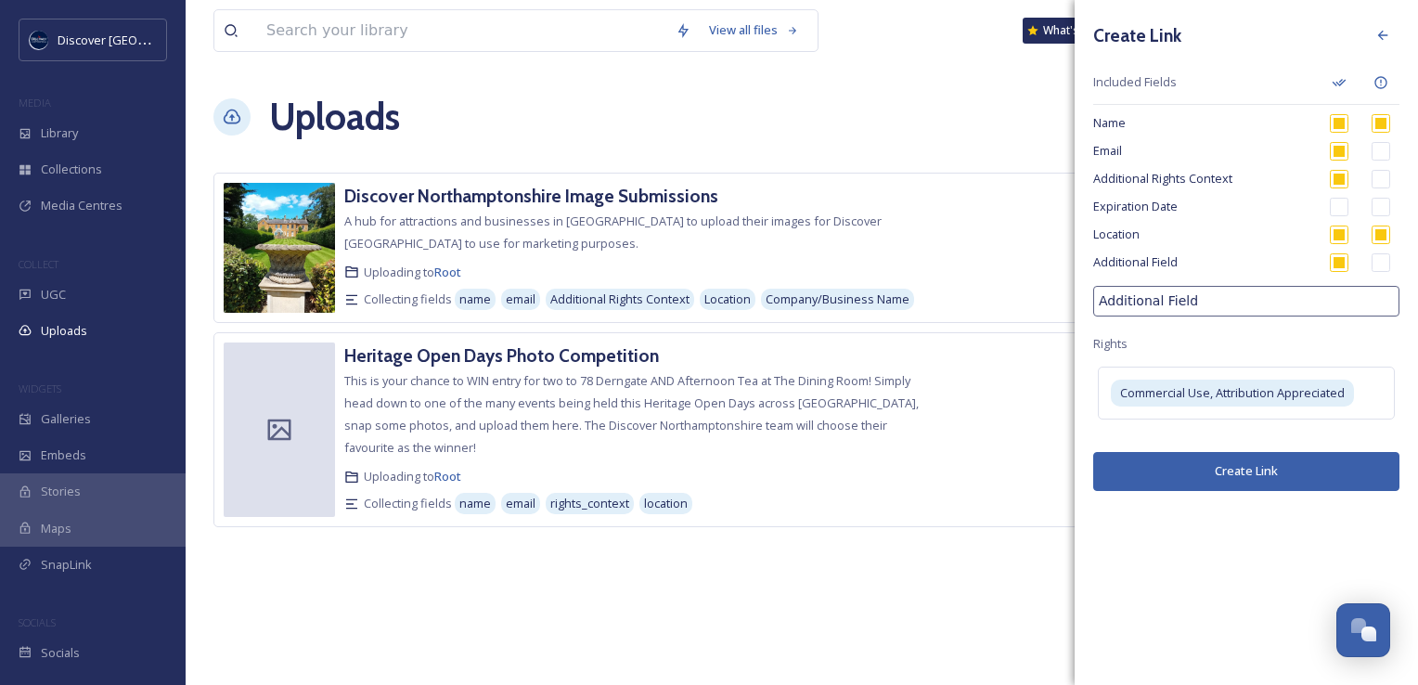
click at [1213, 299] on input "Additional Field" at bounding box center [1246, 301] width 306 height 31
type input "F"
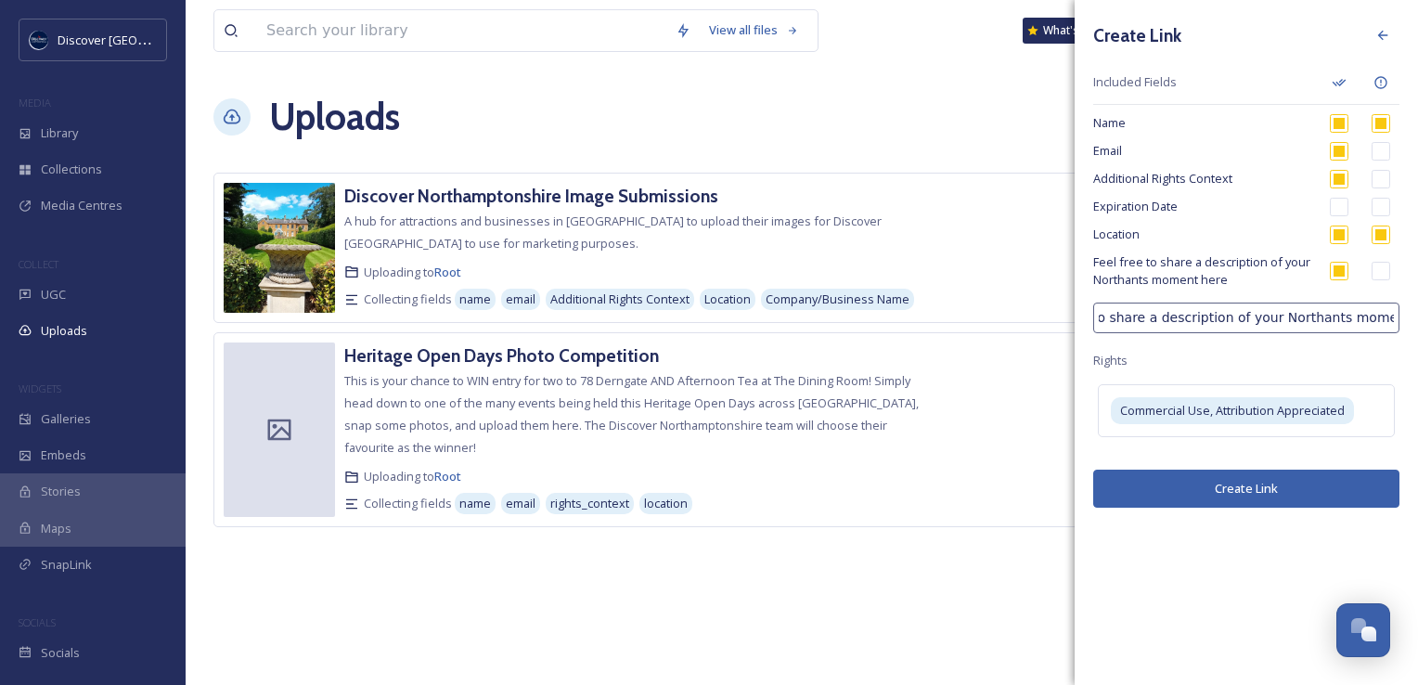
scroll to position [0, 70]
type input "Feel free to share a description of your Northants moment here."
click at [1243, 368] on div "Create Link Included Fields Name Email Additional Rights Context Expiration Dat…" at bounding box center [1245, 263] width 343 height 526
click at [1202, 494] on button "Create Link" at bounding box center [1246, 488] width 306 height 38
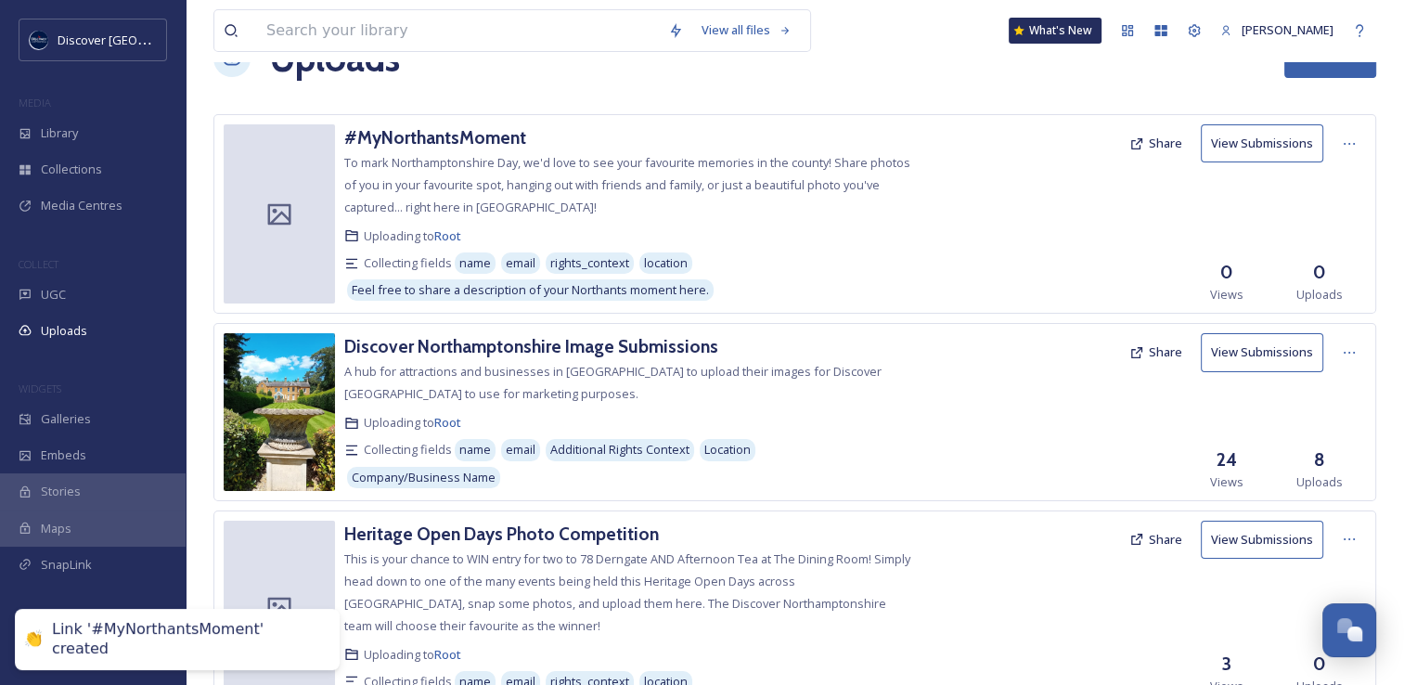
scroll to position [93, 0]
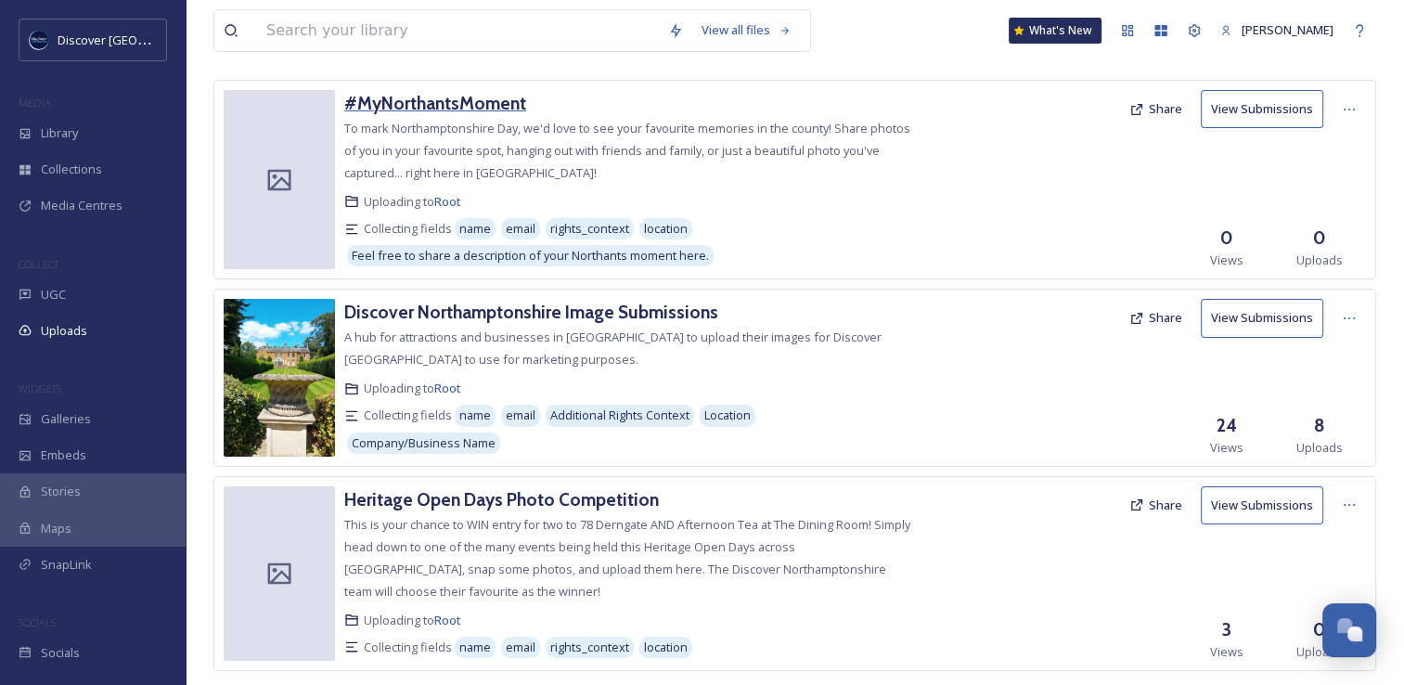
click at [471, 105] on h3 "#MyNorthantsMoment" at bounding box center [435, 103] width 182 height 22
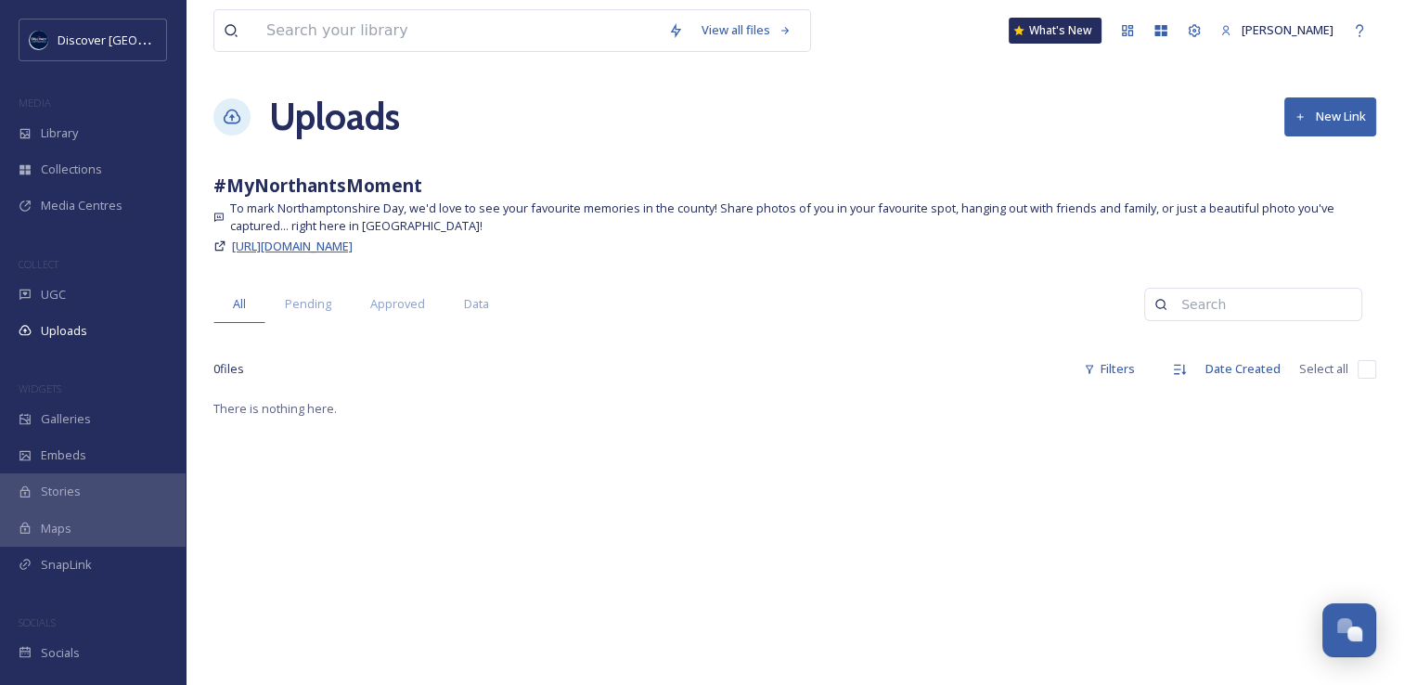
click at [353, 250] on span "[URL][DOMAIN_NAME]" at bounding box center [292, 245] width 121 height 17
